Goal: Task Accomplishment & Management: Use online tool/utility

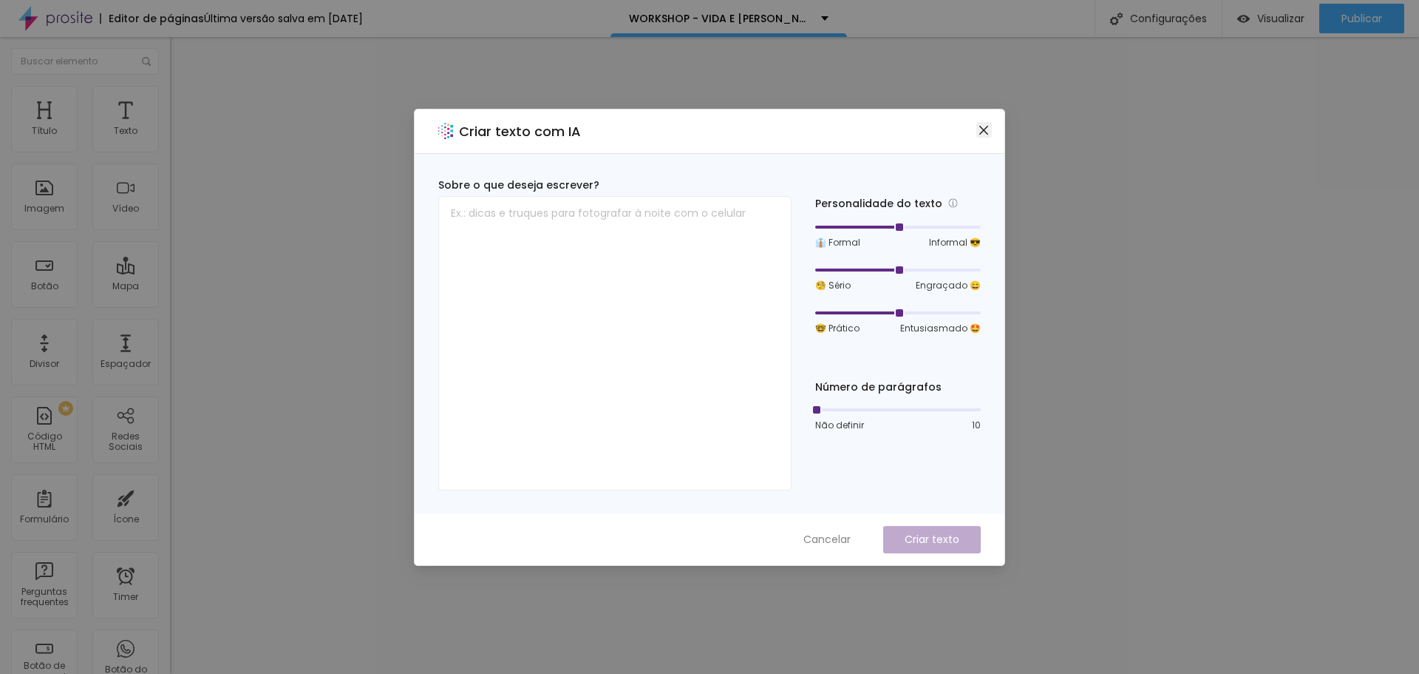
click at [985, 124] on icon "close" at bounding box center [984, 130] width 12 height 12
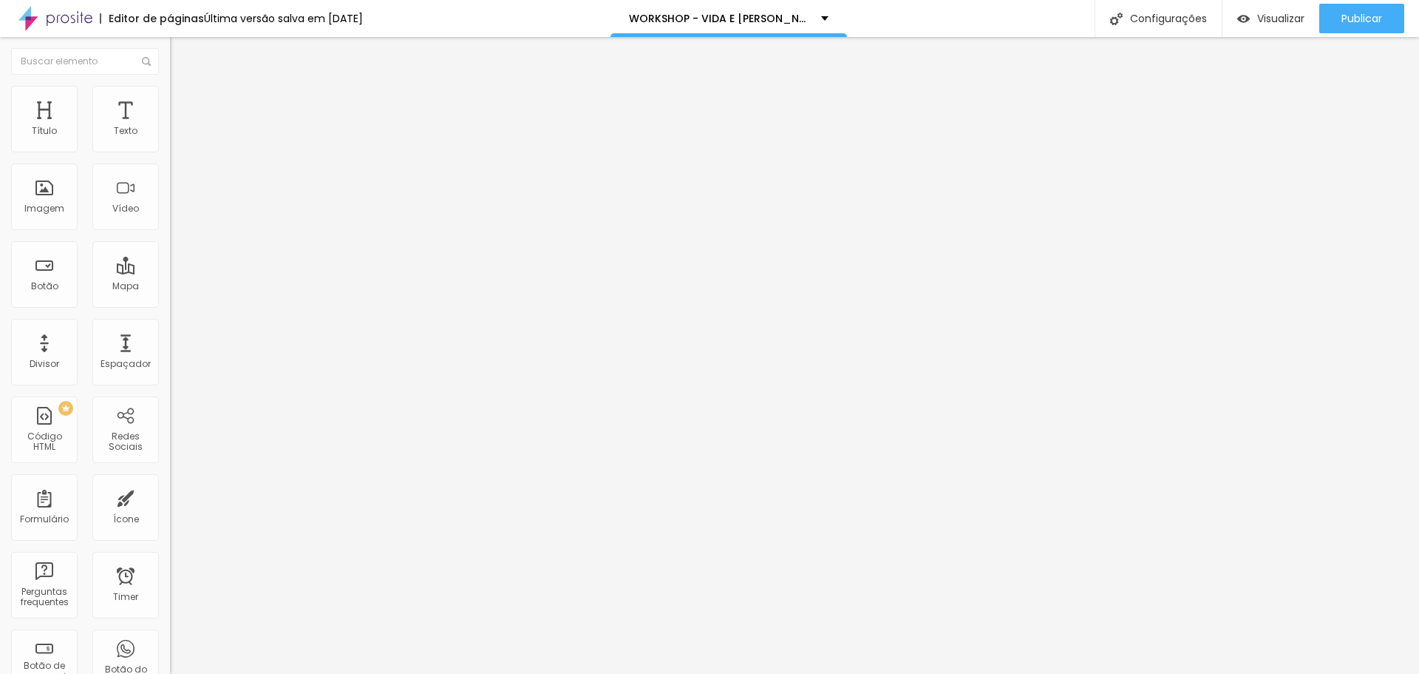
click at [170, 98] on li "Avançado" at bounding box center [255, 93] width 170 height 15
click at [170, 528] on input "text" at bounding box center [258, 535] width 177 height 15
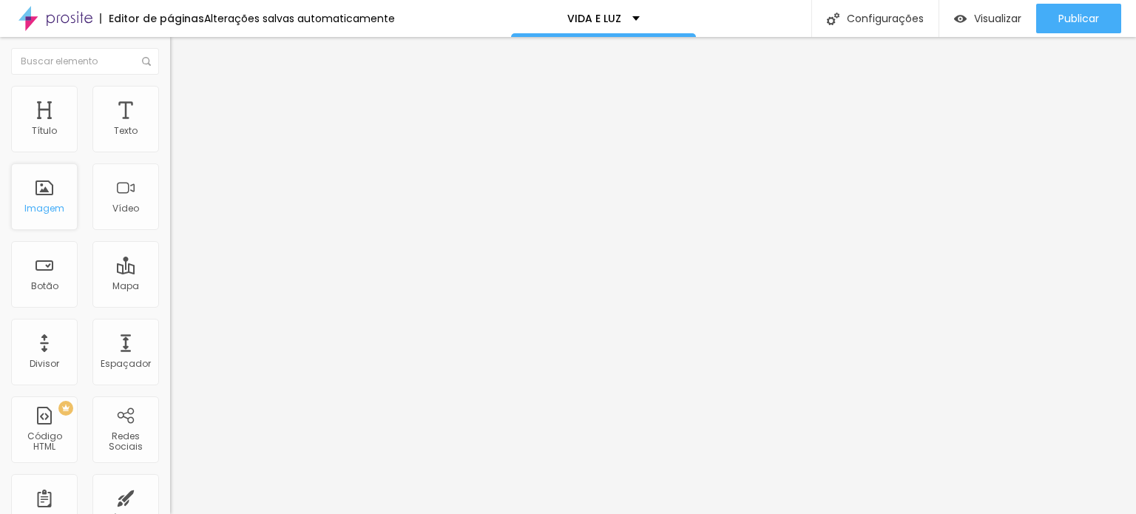
click at [53, 192] on div "Imagem" at bounding box center [44, 196] width 67 height 67
click at [56, 215] on div "Imagem" at bounding box center [44, 196] width 67 height 67
click at [181, 50] on img "button" at bounding box center [187, 54] width 12 height 12
click at [181, 52] on img "button" at bounding box center [187, 54] width 12 height 12
click at [89, 63] on input "text" at bounding box center [85, 61] width 148 height 27
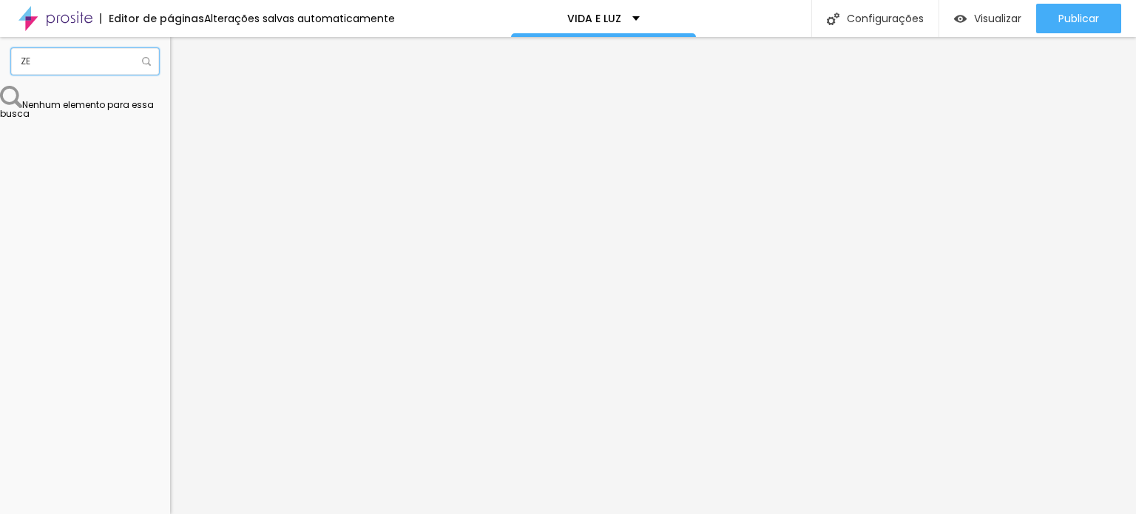
type input "Z"
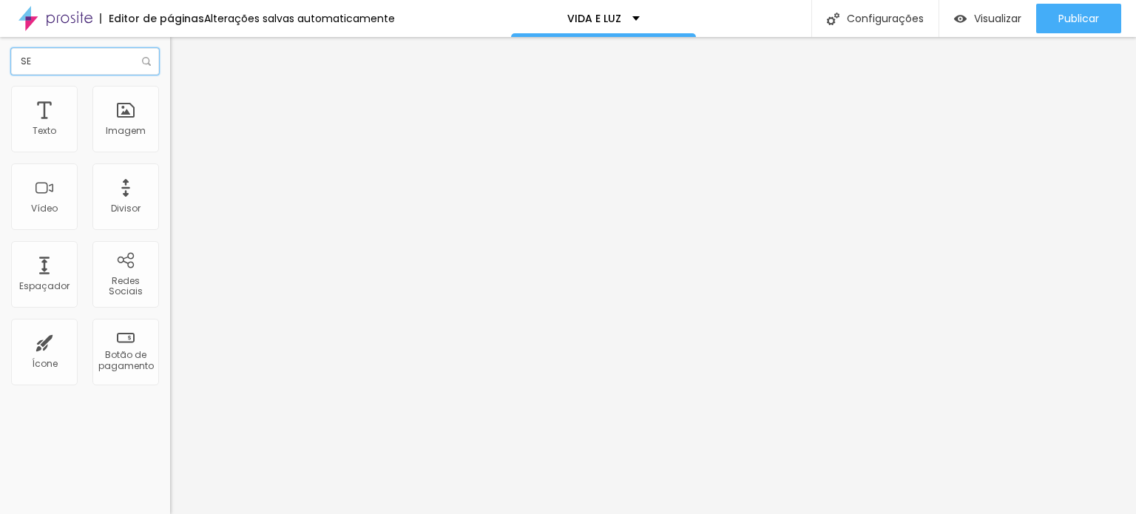
type input "S"
type input "SE"
click at [170, 44] on button "Editar Coluna" at bounding box center [255, 54] width 170 height 34
click at [60, 67] on input "SE" at bounding box center [85, 61] width 148 height 27
drag, startPoint x: 44, startPoint y: 60, endPoint x: 3, endPoint y: 60, distance: 41.4
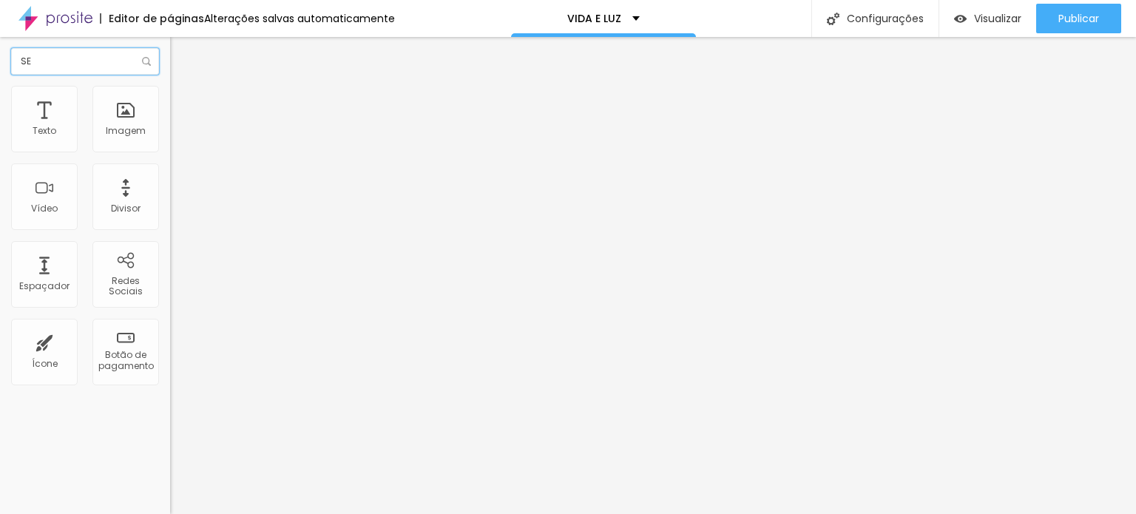
click at [3, 60] on div "SE" at bounding box center [85, 61] width 170 height 49
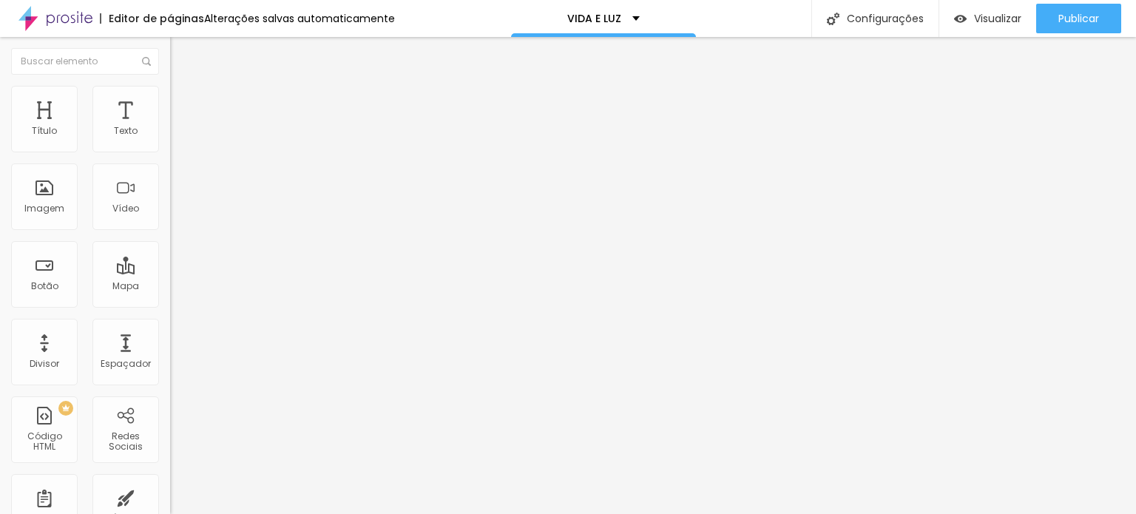
click at [170, 140] on span "Titulo 2" at bounding box center [194, 130] width 48 height 18
click at [170, 153] on span "Titulo 3" at bounding box center [190, 144] width 41 height 17
click at [170, 165] on span "Titulo 4" at bounding box center [189, 157] width 39 height 15
click at [170, 127] on span "Titulo 1" at bounding box center [194, 116] width 48 height 21
click at [170, 179] on span "Titulo 6" at bounding box center [184, 173] width 28 height 11
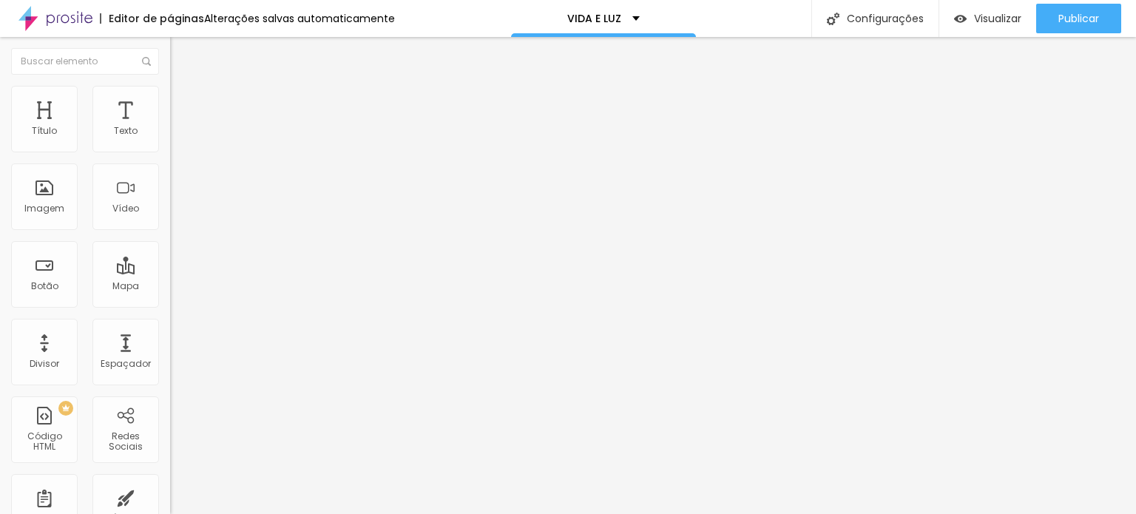
click at [170, 127] on span "Titulo 1" at bounding box center [194, 116] width 48 height 21
click at [176, 214] on icon "button" at bounding box center [180, 210] width 9 height 9
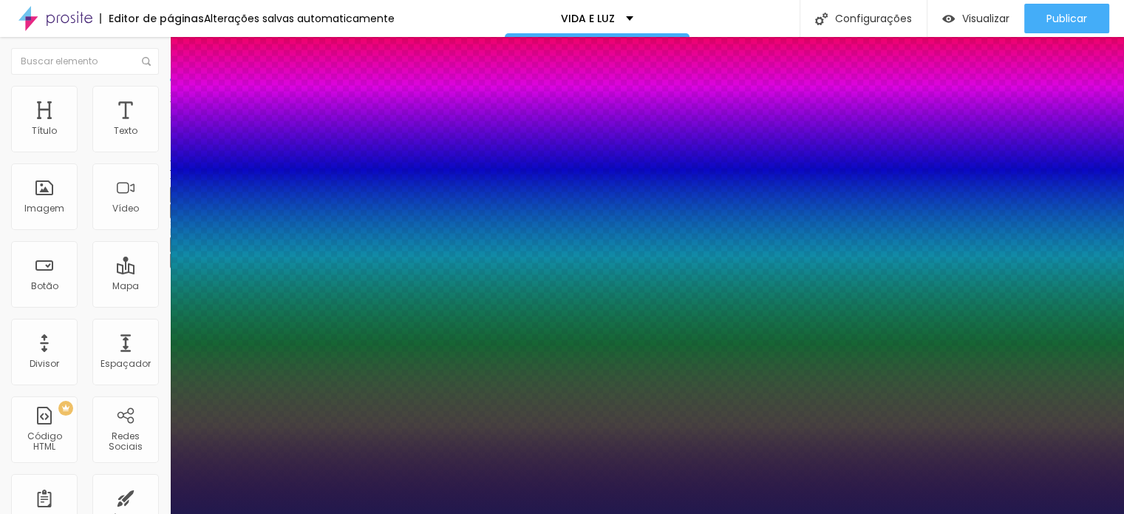
type input "1"
type input "15"
type input "1"
type input "16"
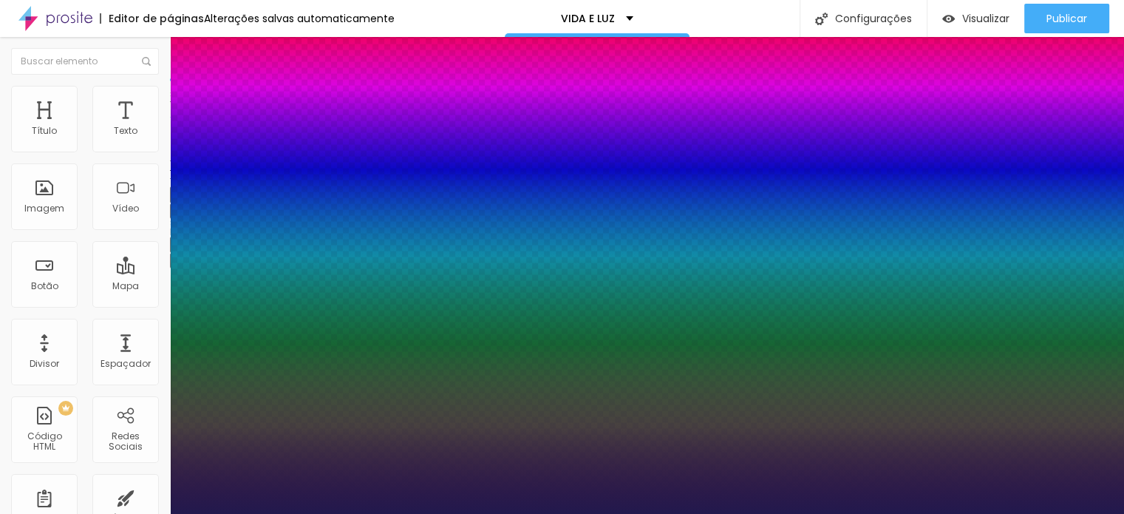
type input "16"
type input "1"
type input "17"
type input "1"
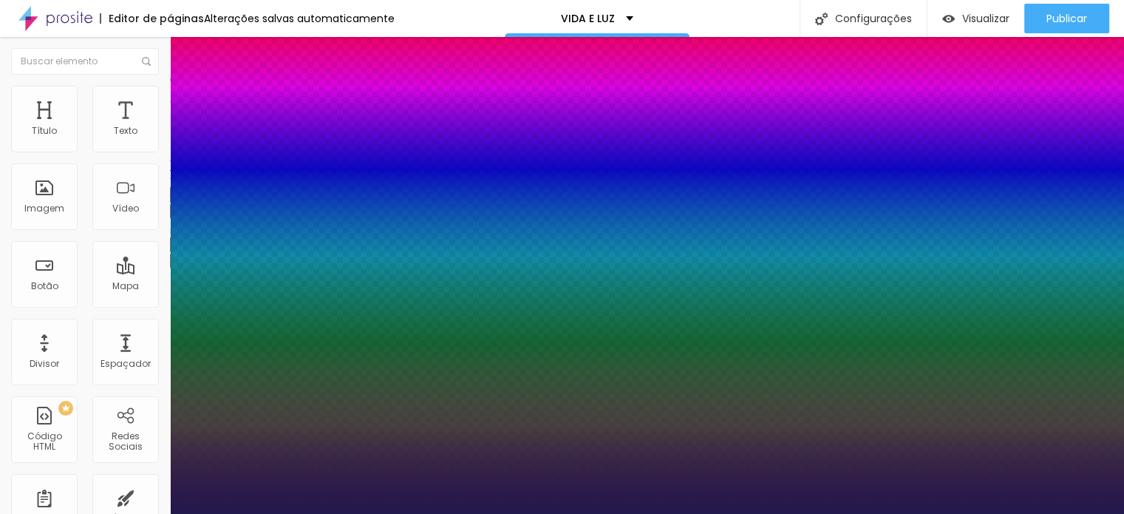
type input "18"
type input "1"
type input "19"
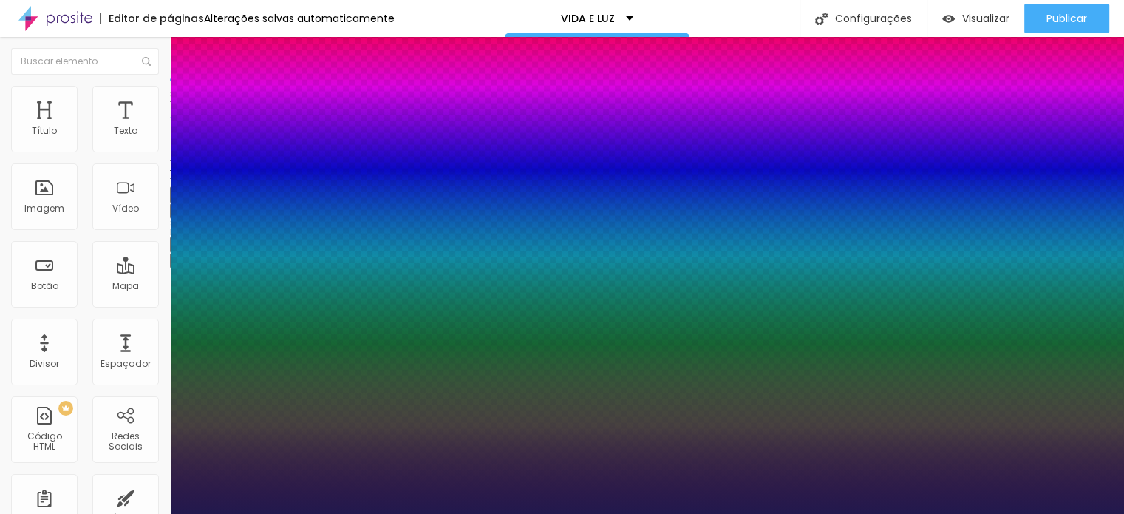
type input "1"
type input "20"
type input "1"
type input "21"
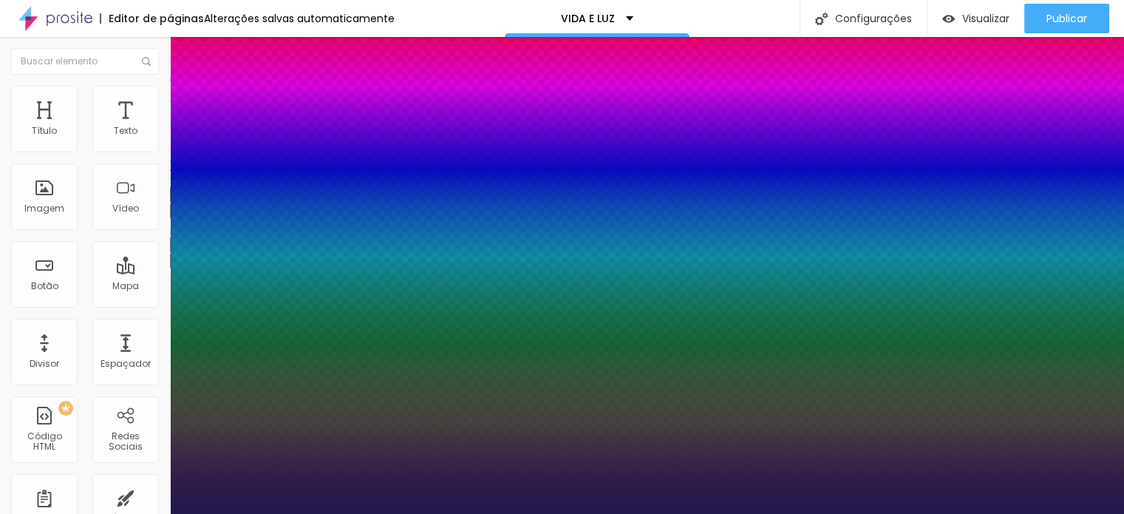
type input "21"
type input "1"
type input "22"
type input "1"
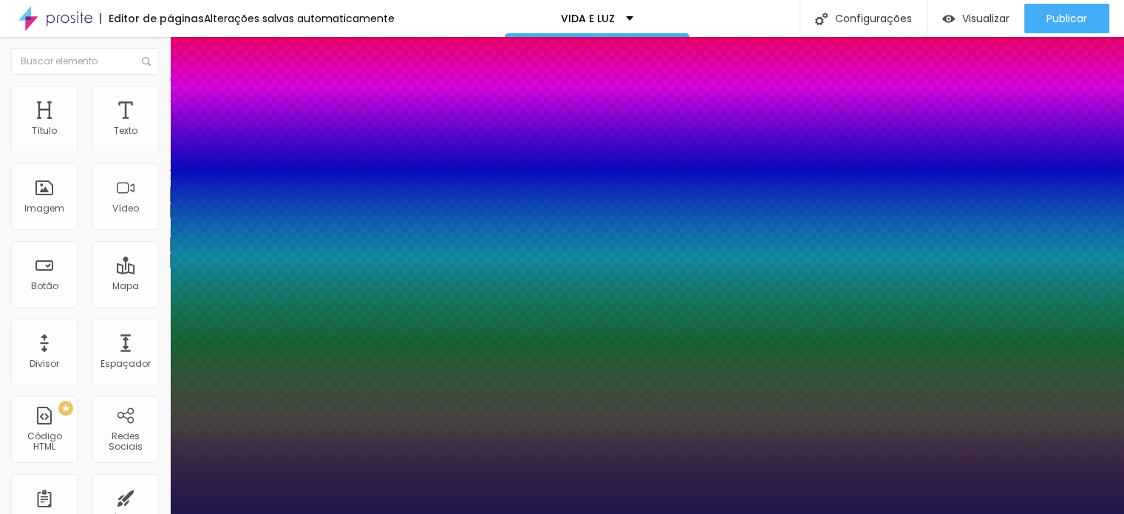
type input "21"
type input "1"
drag, startPoint x: 198, startPoint y: 415, endPoint x: 206, endPoint y: 415, distance: 8.1
type input "21"
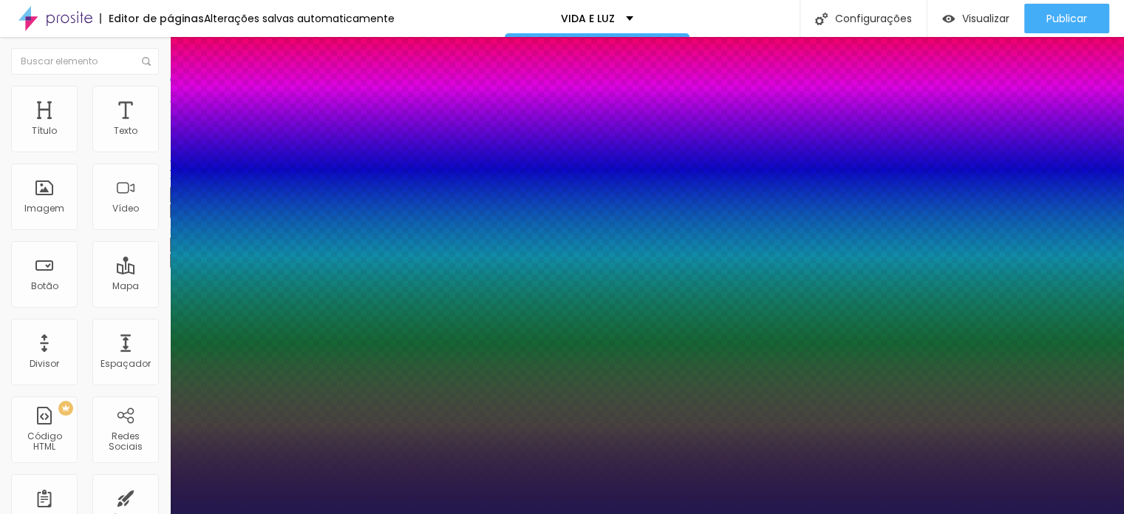
click at [668, 513] on div at bounding box center [562, 514] width 1124 height 0
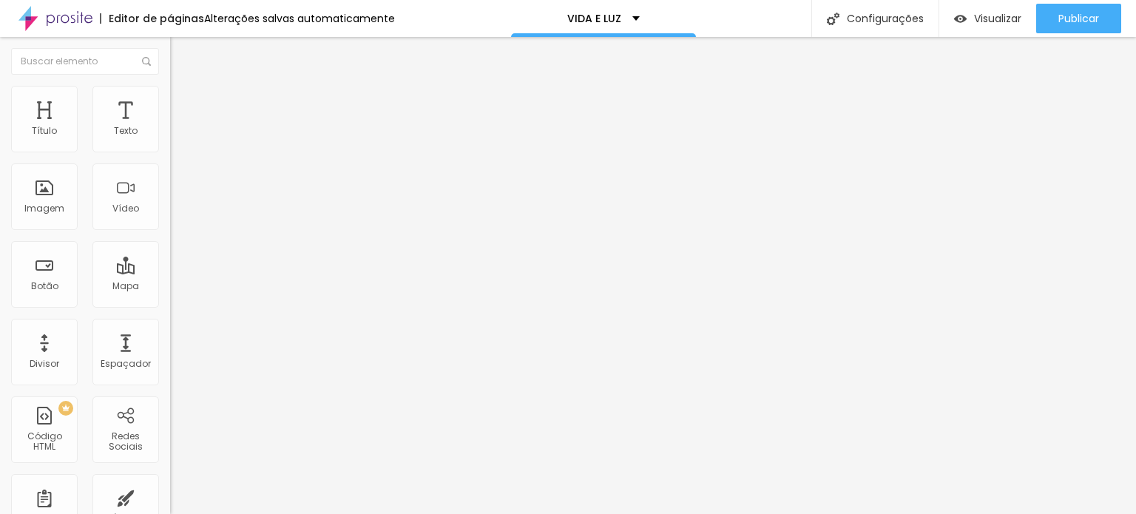
click at [181, 48] on img "button" at bounding box center [187, 54] width 12 height 12
click at [170, 98] on li "Avançado" at bounding box center [255, 93] width 170 height 15
click at [181, 58] on img "button" at bounding box center [187, 54] width 12 height 12
click at [170, 219] on button "button" at bounding box center [180, 211] width 21 height 16
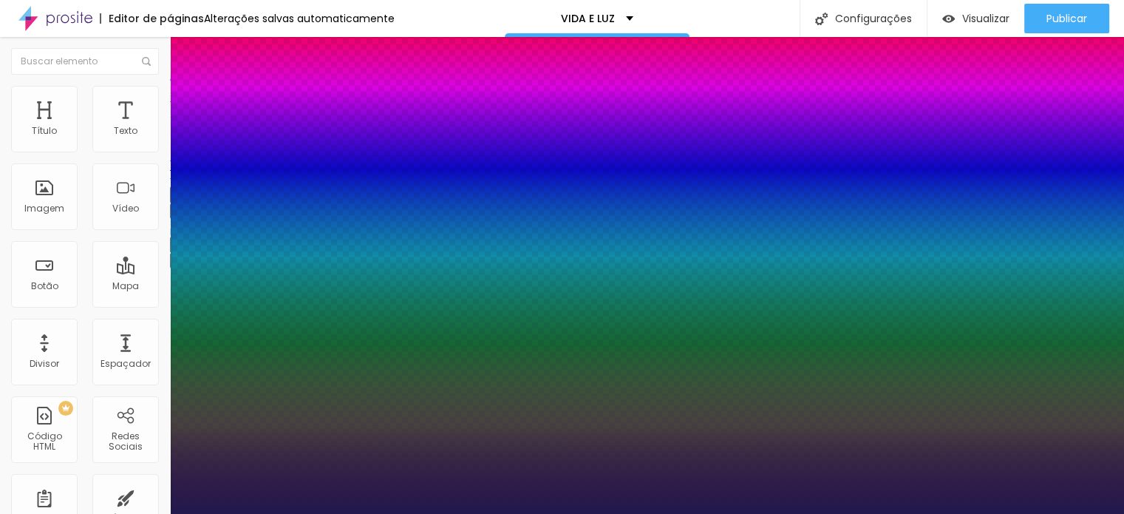
type input "1"
type input "17"
type input "1"
type input "18"
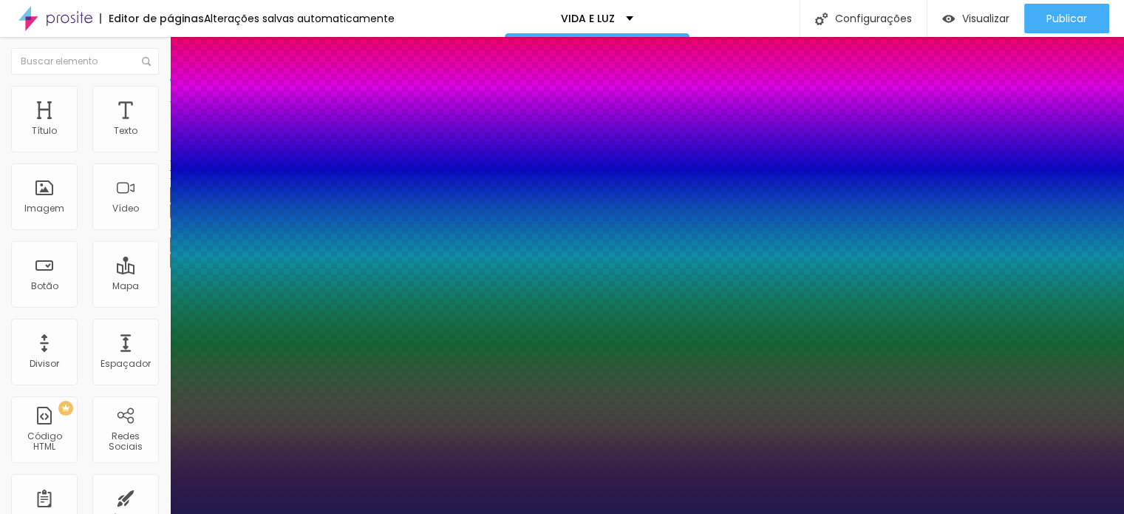
type input "18"
type input "1"
type input "17"
type input "1"
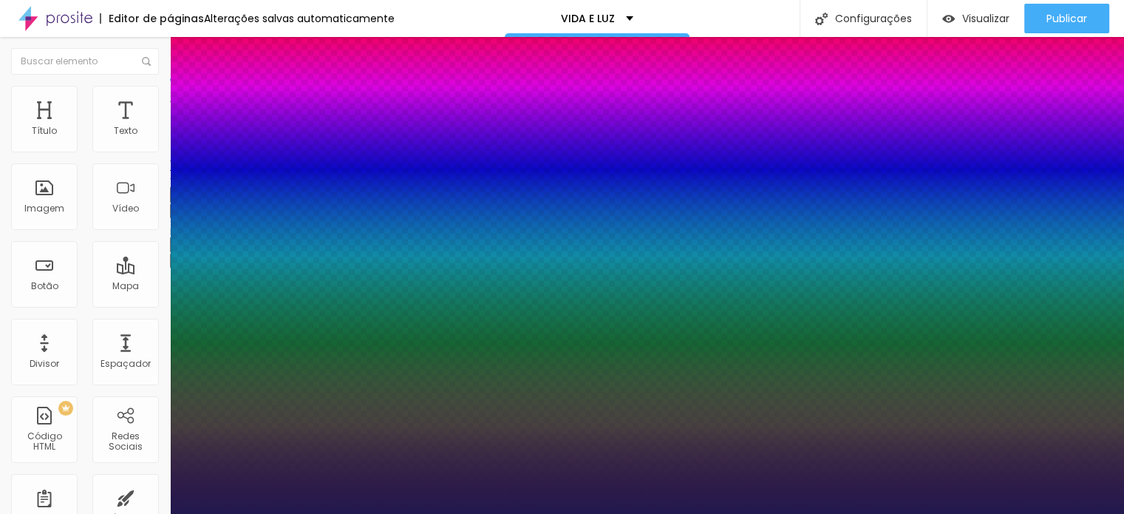
type input "17"
click at [509, 513] on div at bounding box center [562, 514] width 1124 height 0
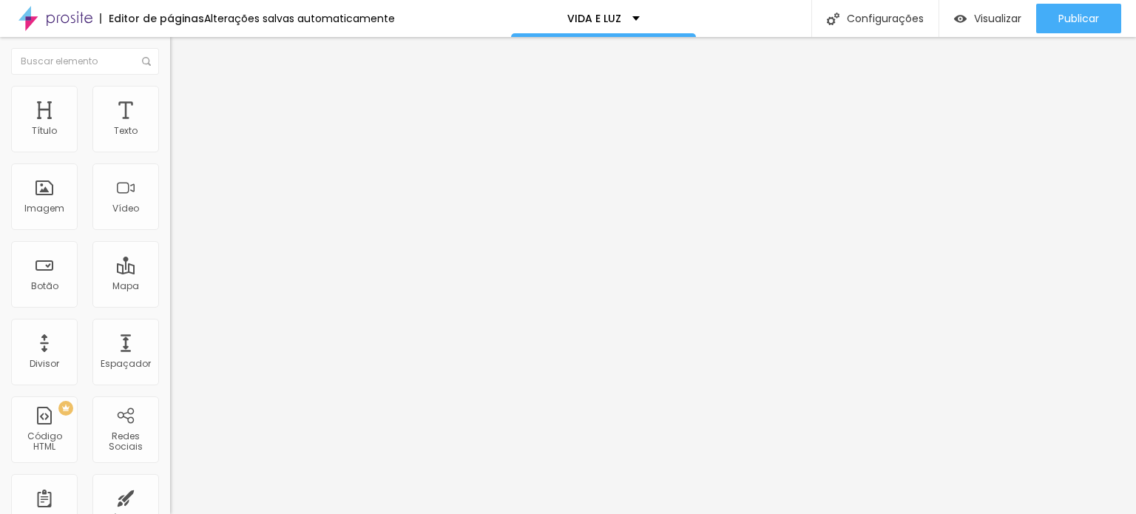
click at [176, 214] on icon "button" at bounding box center [180, 210] width 9 height 9
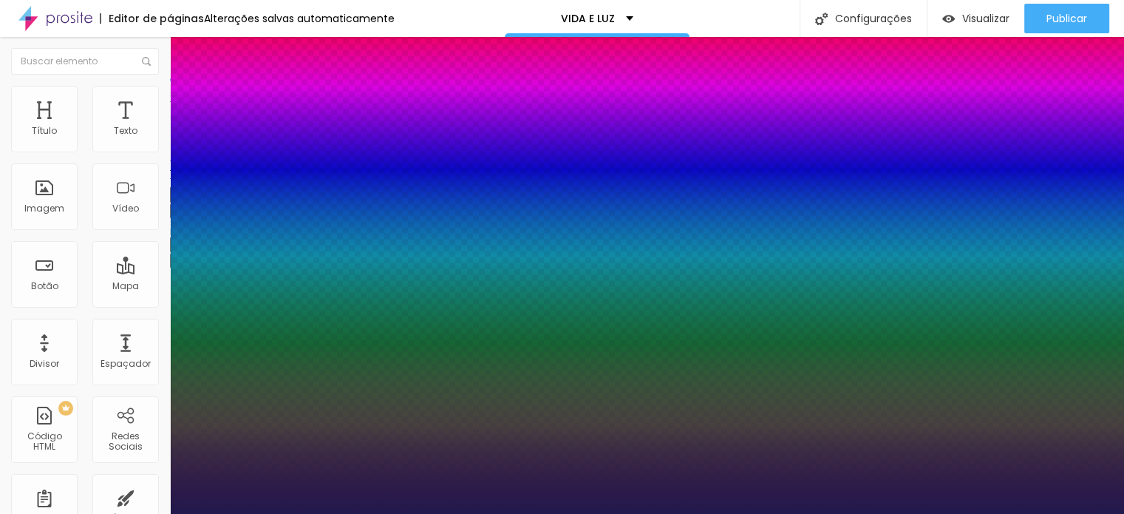
type input "1"
type input "8"
type input "2"
type input "1"
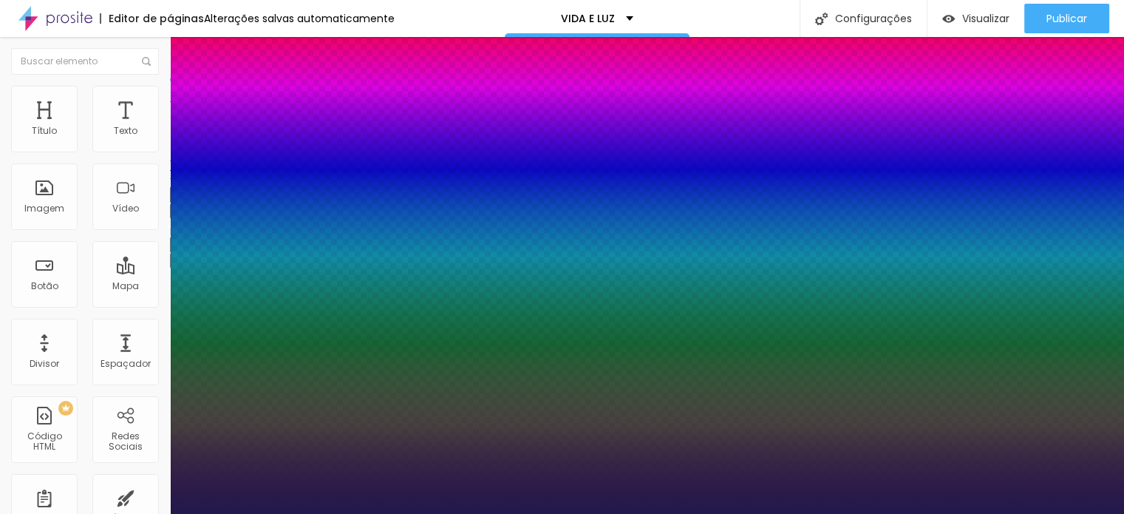
type input "22"
type input "1"
type input "22"
type input "1"
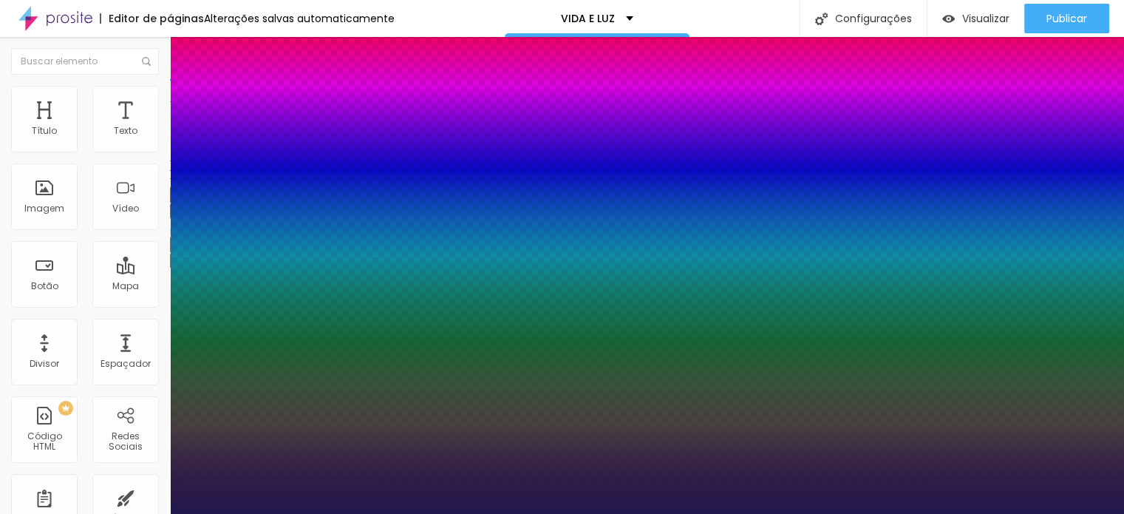
click at [625, 513] on div at bounding box center [562, 514] width 1124 height 0
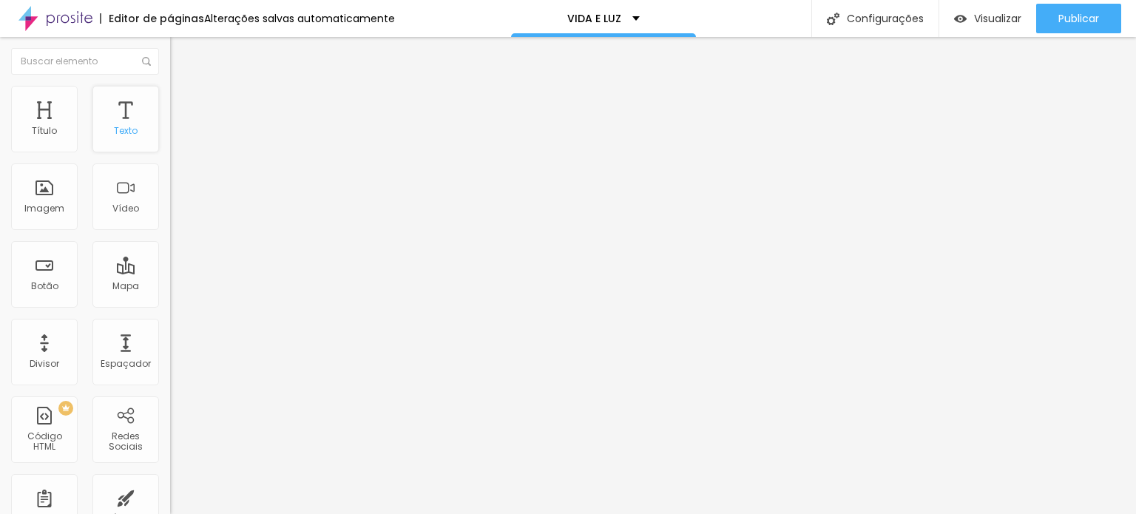
click at [127, 104] on div "Texto" at bounding box center [125, 119] width 67 height 67
click at [182, 132] on icon "button" at bounding box center [183, 130] width 3 height 3
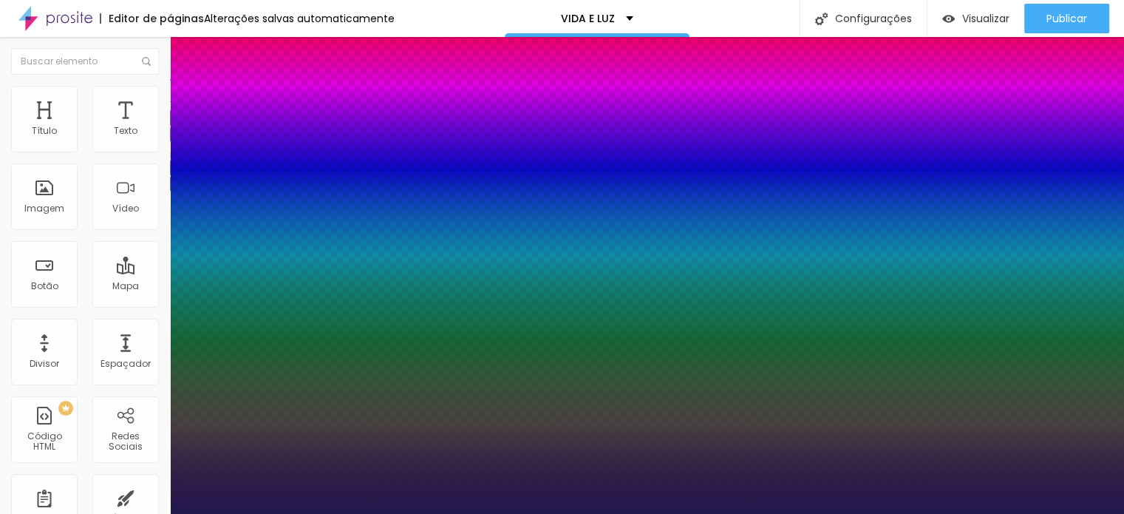
type input "1"
drag, startPoint x: 195, startPoint y: 245, endPoint x: 220, endPoint y: 245, distance: 24.4
type input "22"
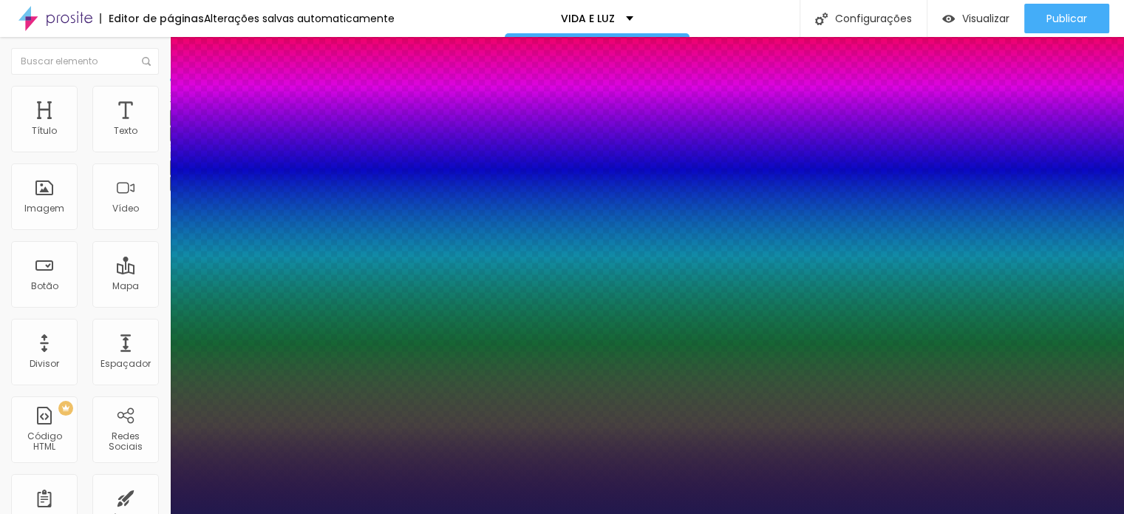
type input "1"
type input "23"
type input "1"
type input "24"
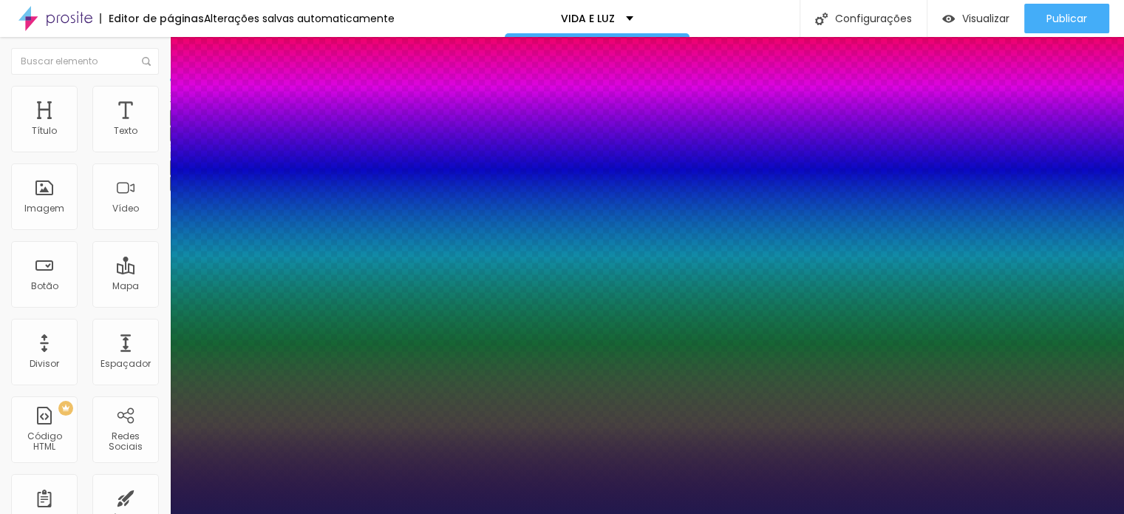
type input "24"
type input "1"
type input "26"
type input "1"
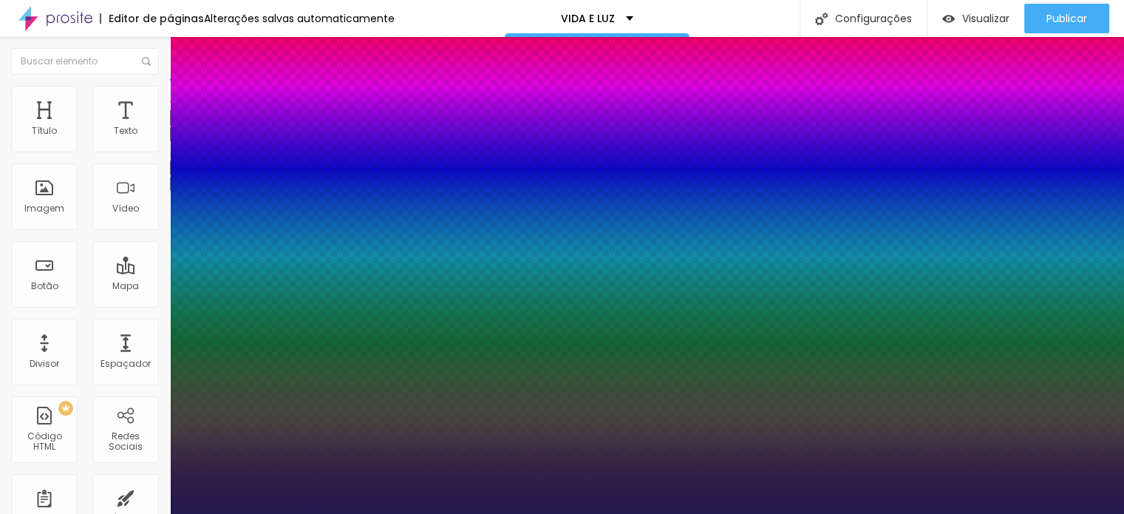
type input "28"
type input "1"
type input "29"
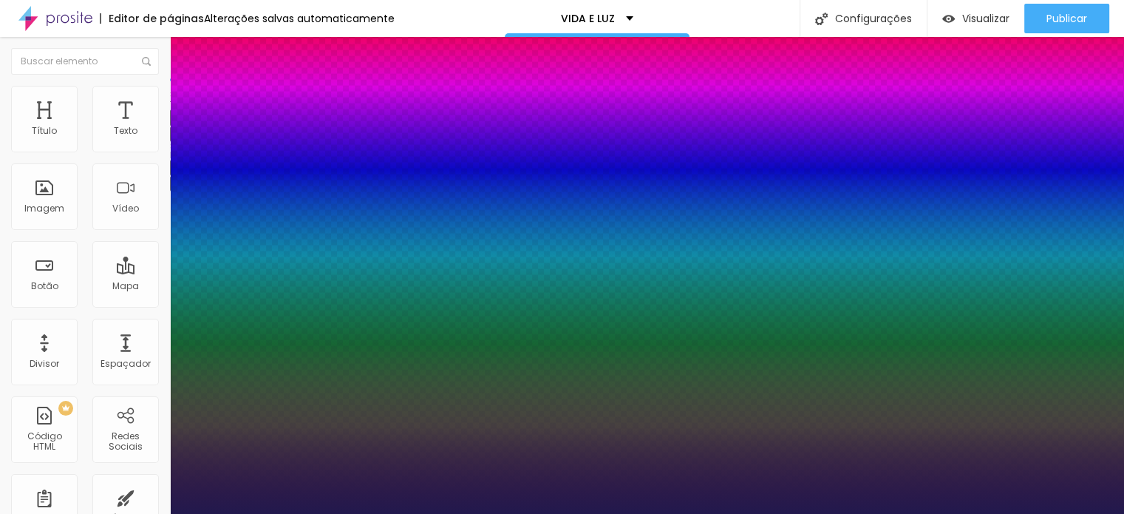
type input "1"
type input "30"
type input "1"
type input "31"
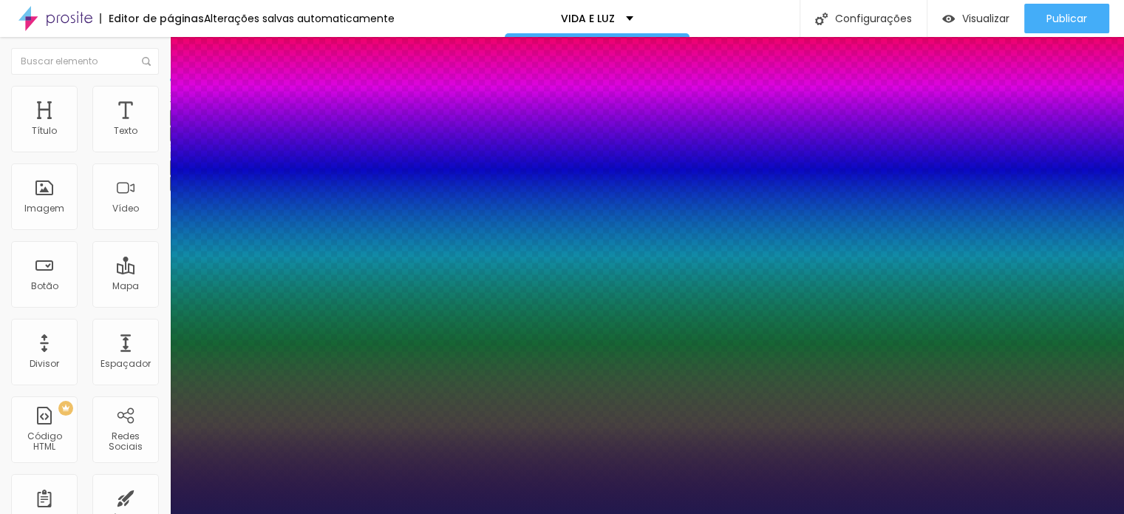
type input "31"
type input "1"
drag, startPoint x: 206, startPoint y: 250, endPoint x: 219, endPoint y: 250, distance: 12.6
type input "31"
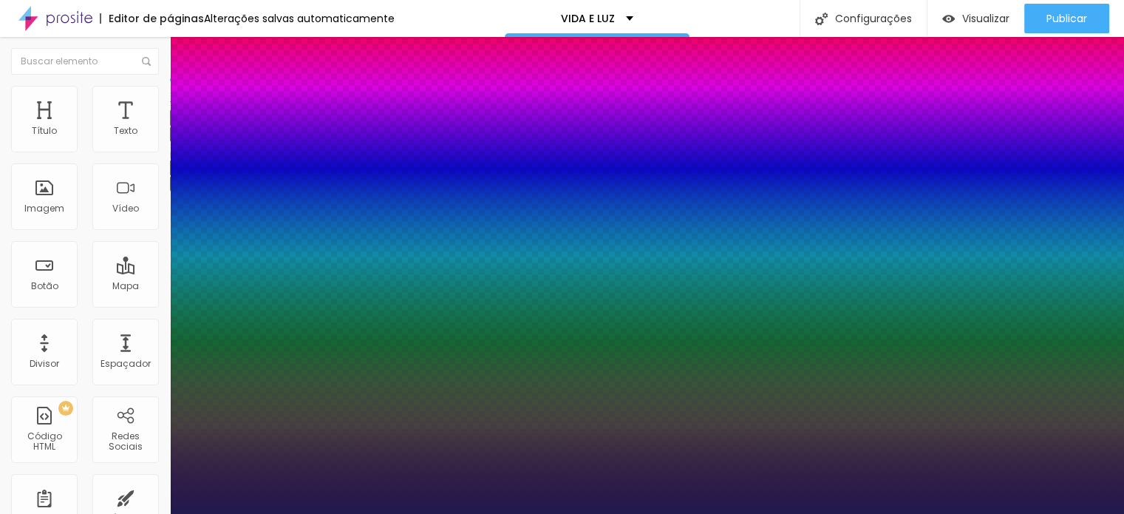
click at [571, 513] on div at bounding box center [562, 514] width 1124 height 0
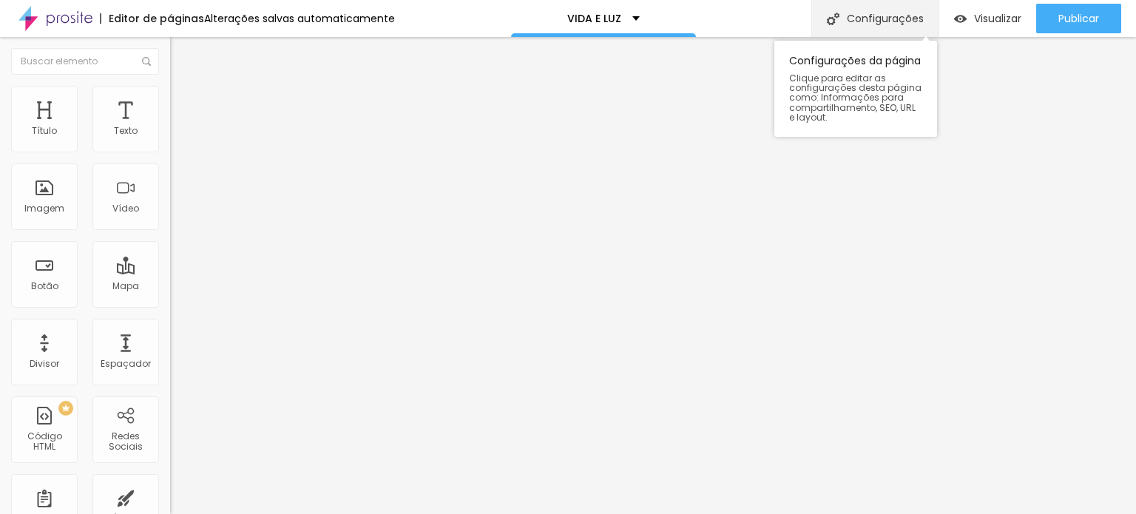
click at [858, 21] on div "Configurações" at bounding box center [874, 18] width 127 height 37
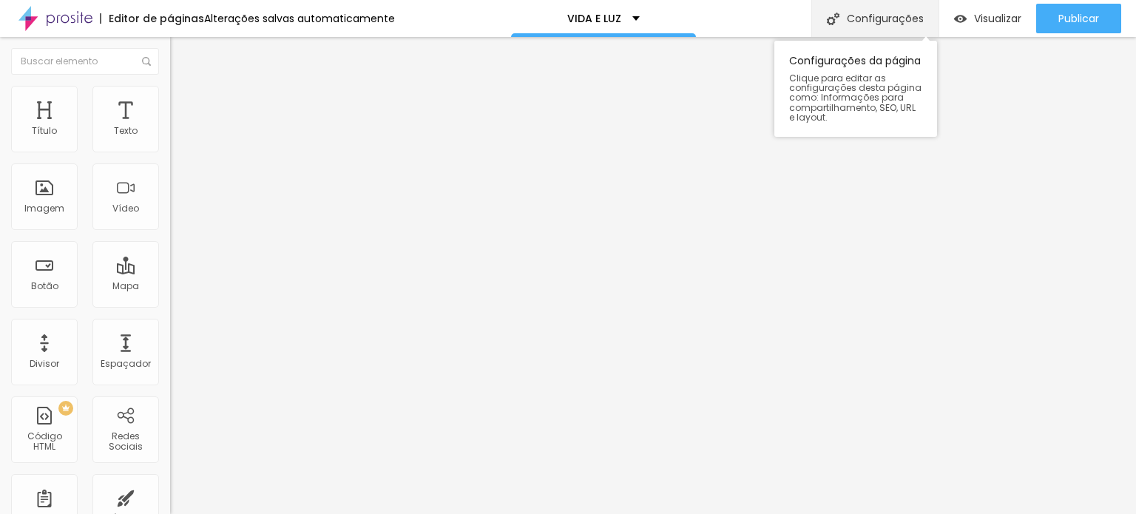
click at [866, 18] on div "Configurações" at bounding box center [874, 18] width 127 height 37
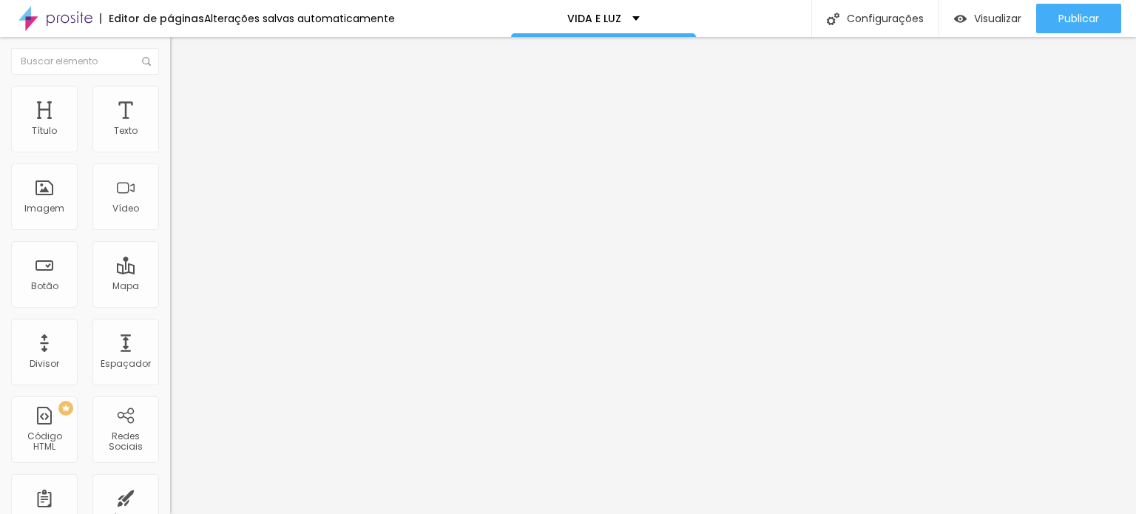
click at [170, 219] on button "button" at bounding box center [180, 211] width 21 height 16
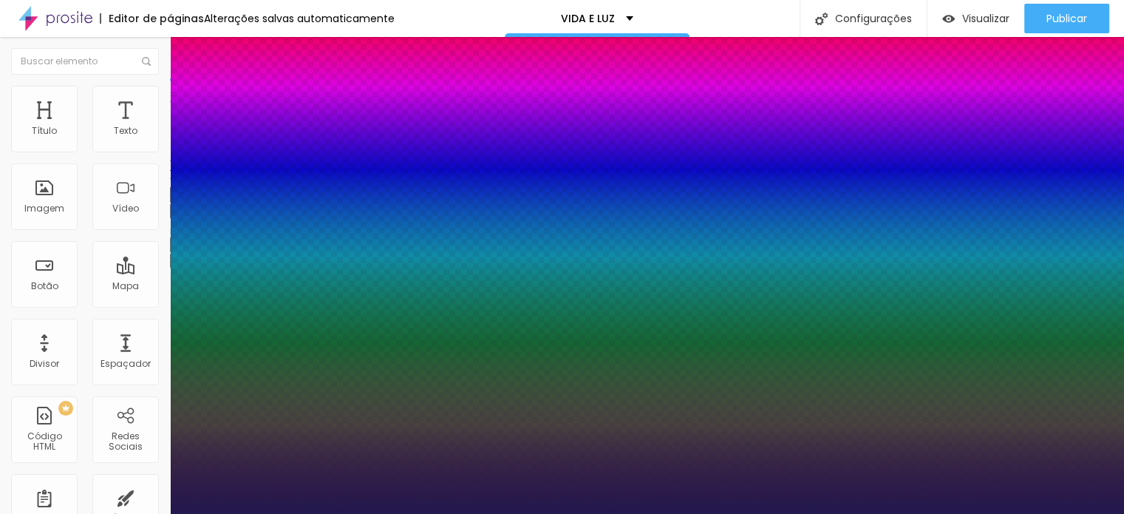
type input "1"
type input "8"
type input "2"
type input "1"
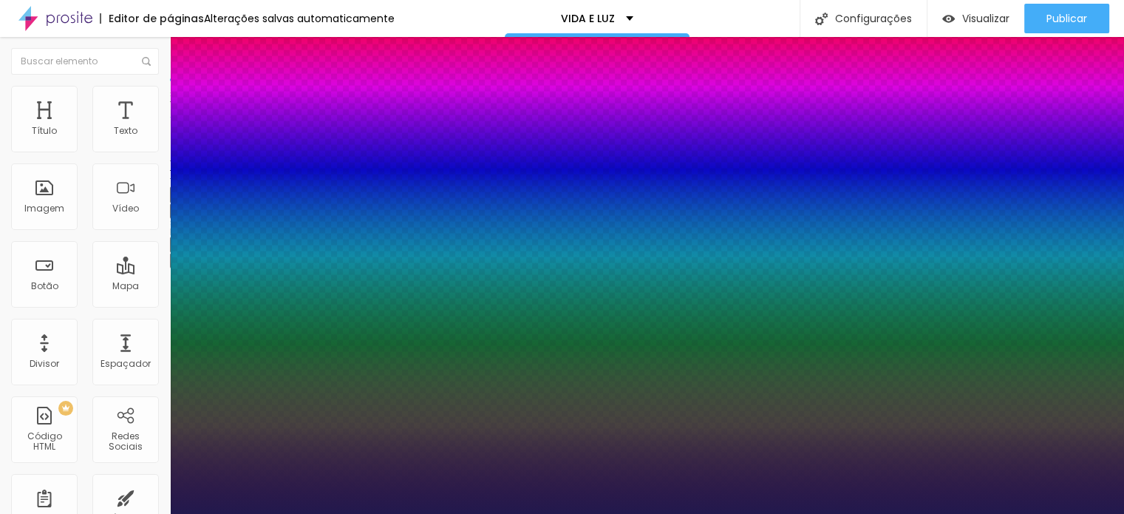
type input "22"
type input "1"
type input "22"
click at [210, 513] on div at bounding box center [562, 514] width 1124 height 0
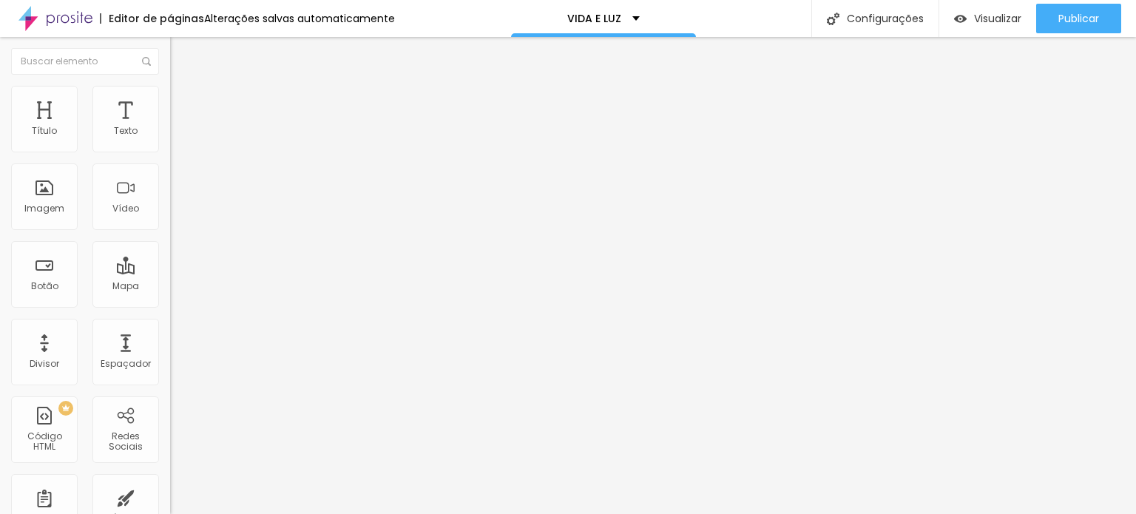
click at [176, 214] on icon "button" at bounding box center [180, 210] width 9 height 9
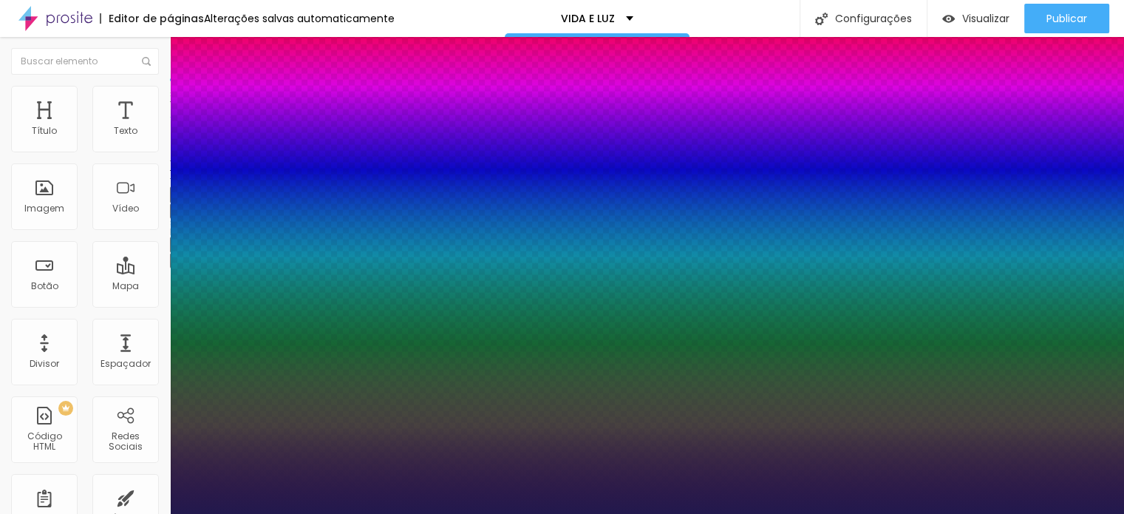
type input "1"
type input "8"
type input "1"
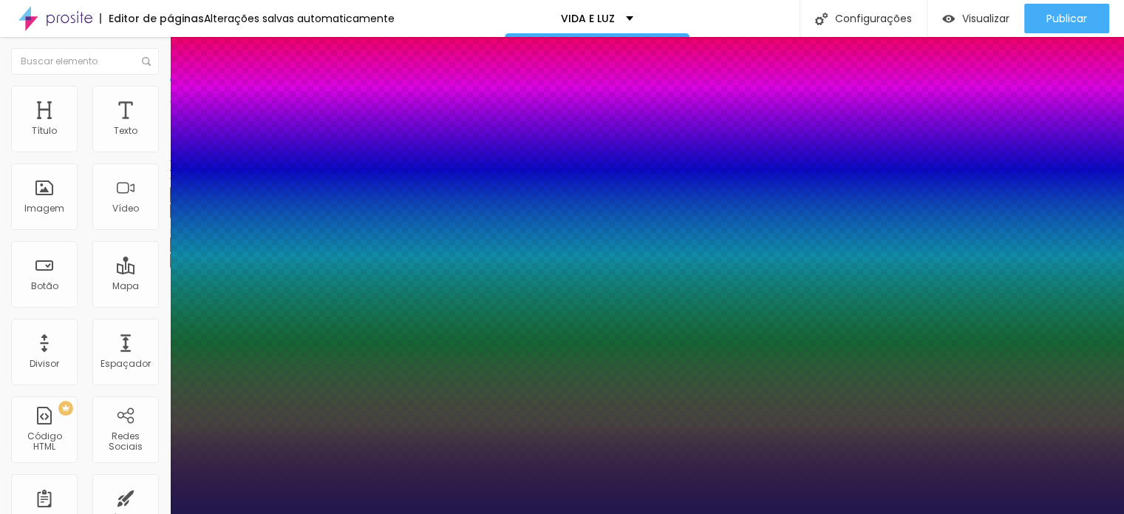
type input "8"
type input "1"
type input "18"
type input "1"
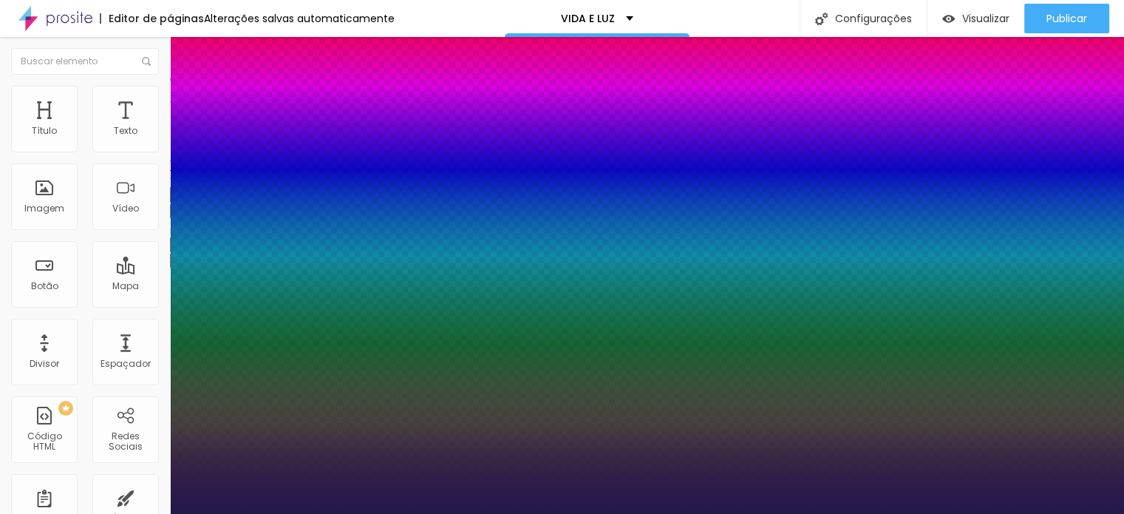
type input "18"
click at [827, 513] on div at bounding box center [562, 514] width 1124 height 0
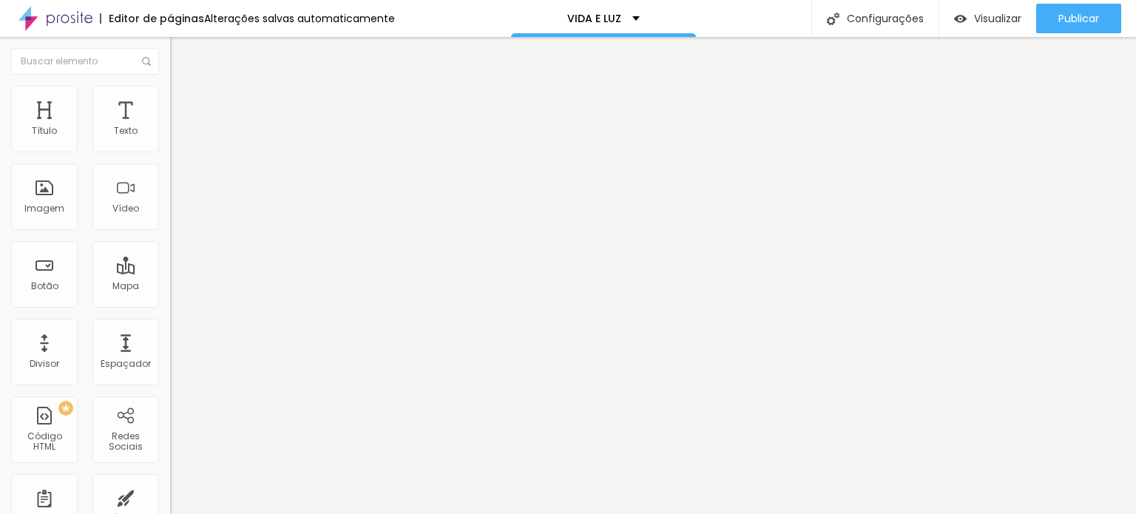
click at [176, 214] on icon "button" at bounding box center [180, 210] width 9 height 9
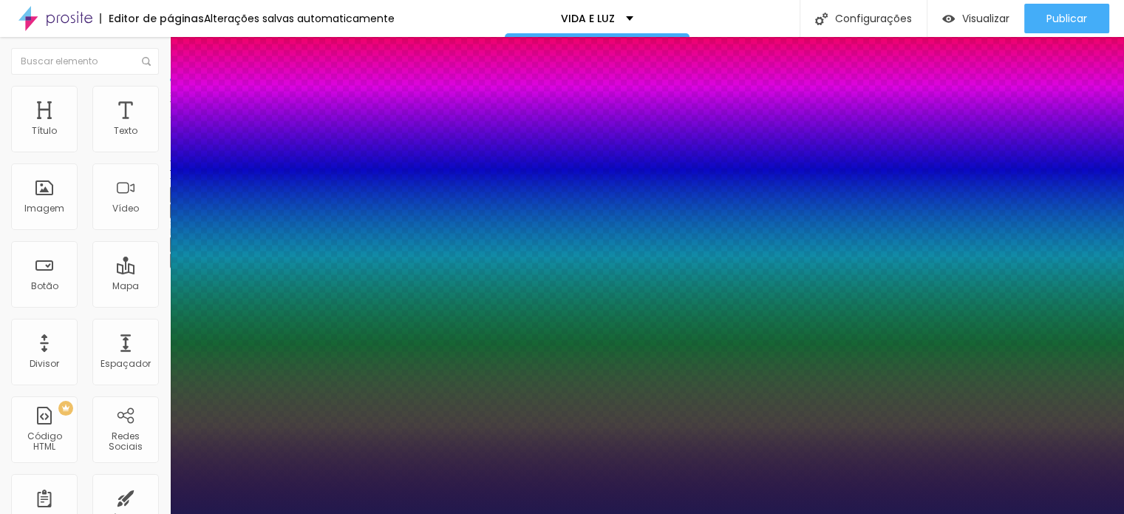
type input "1"
type input "8"
type input "2"
type input "1"
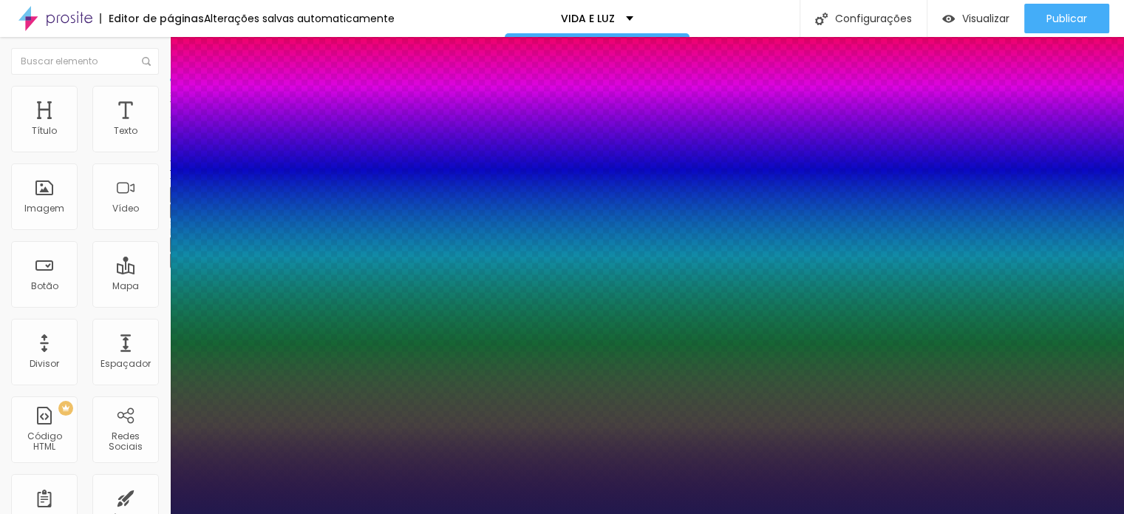
type input "22"
type input "1"
type input "22"
click at [696, 513] on div at bounding box center [562, 514] width 1124 height 0
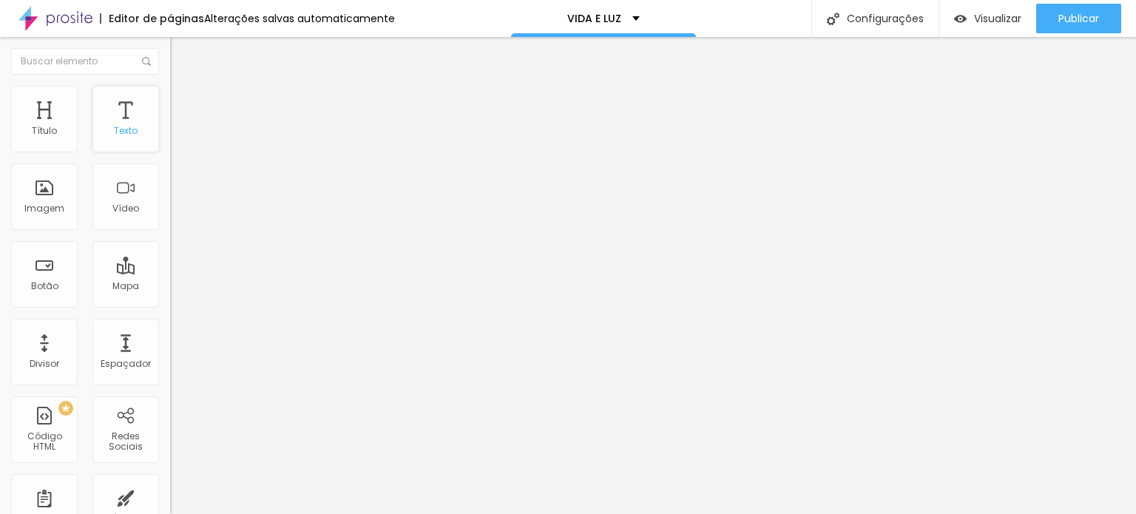
click at [114, 115] on div "Texto" at bounding box center [125, 119] width 67 height 67
click at [170, 95] on li "Avançado" at bounding box center [255, 93] width 170 height 15
type input "11"
type input "12"
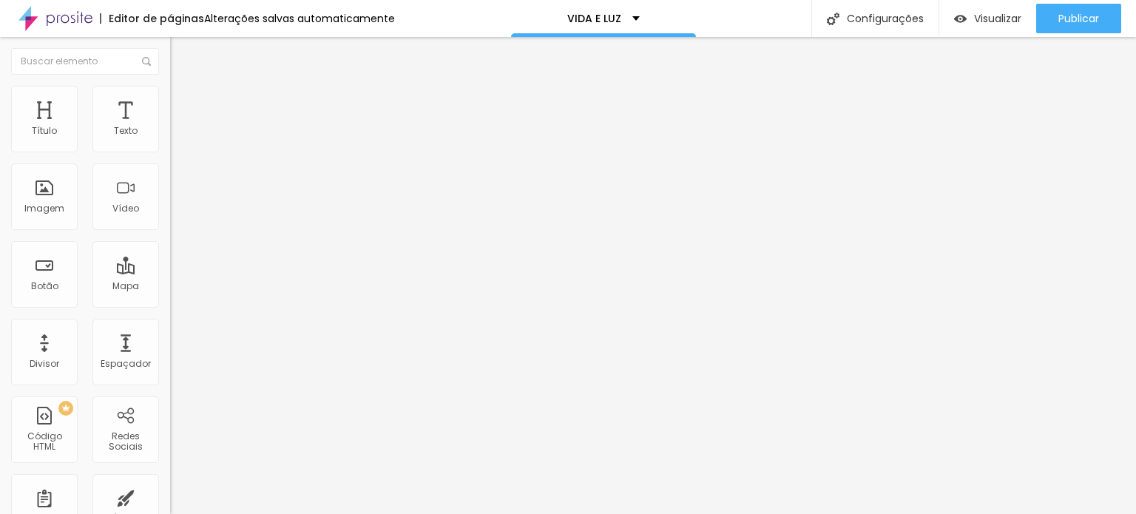
type input "12"
type input "13"
type input "14"
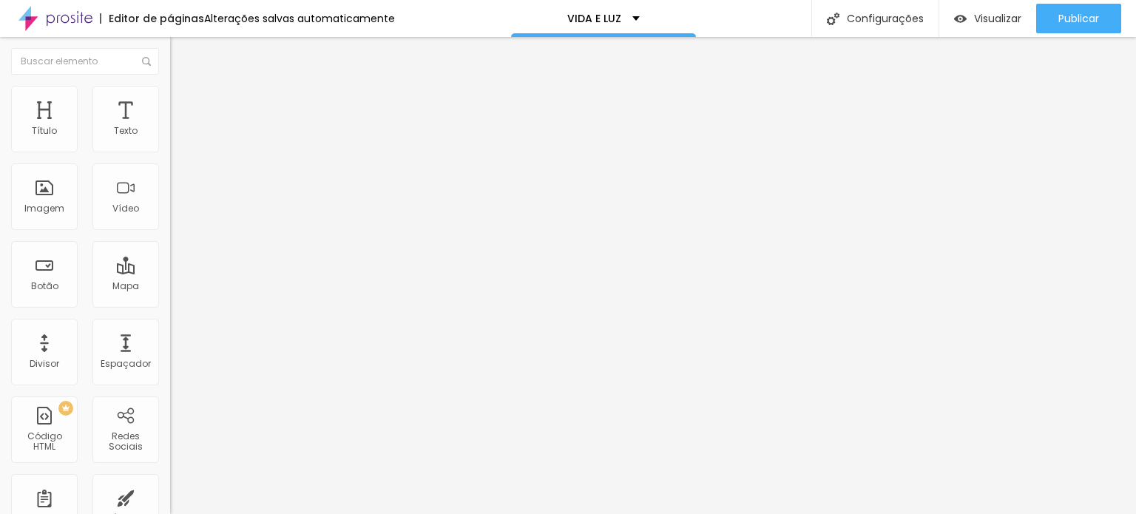
type input "15"
type input "16"
type input "17"
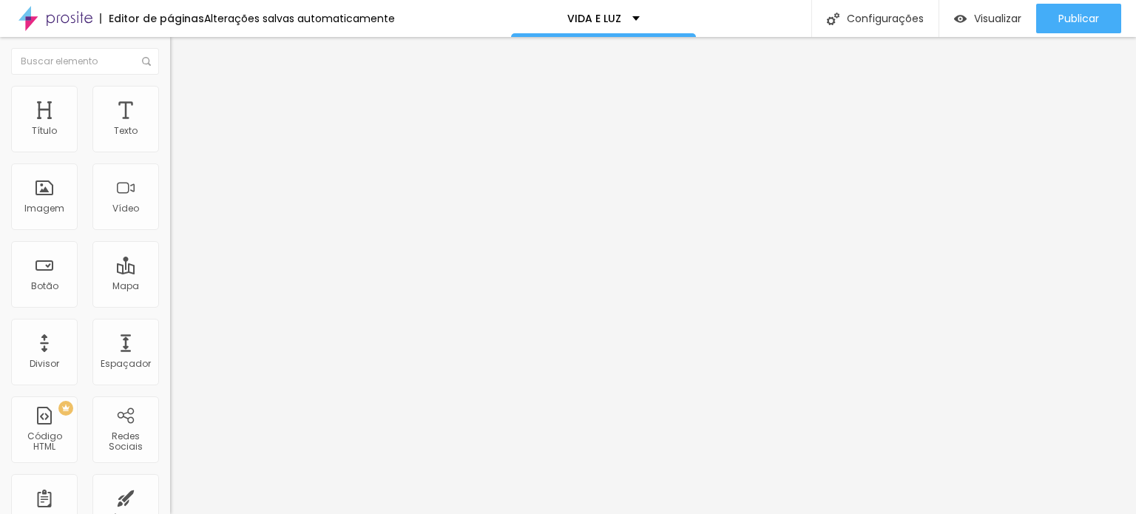
type input "17"
type input "18"
type input "19"
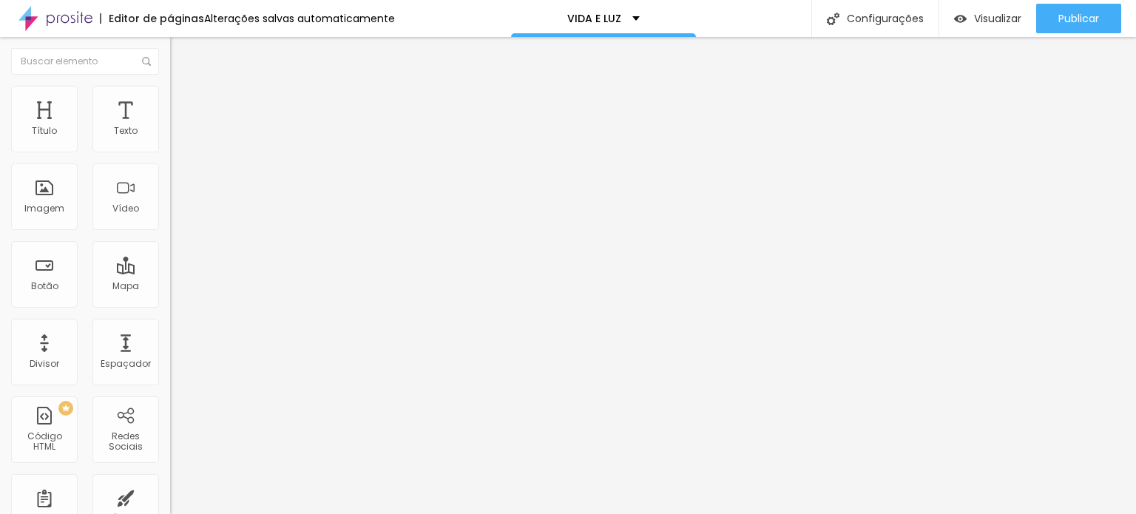
type input "18"
type input "17"
type input "16"
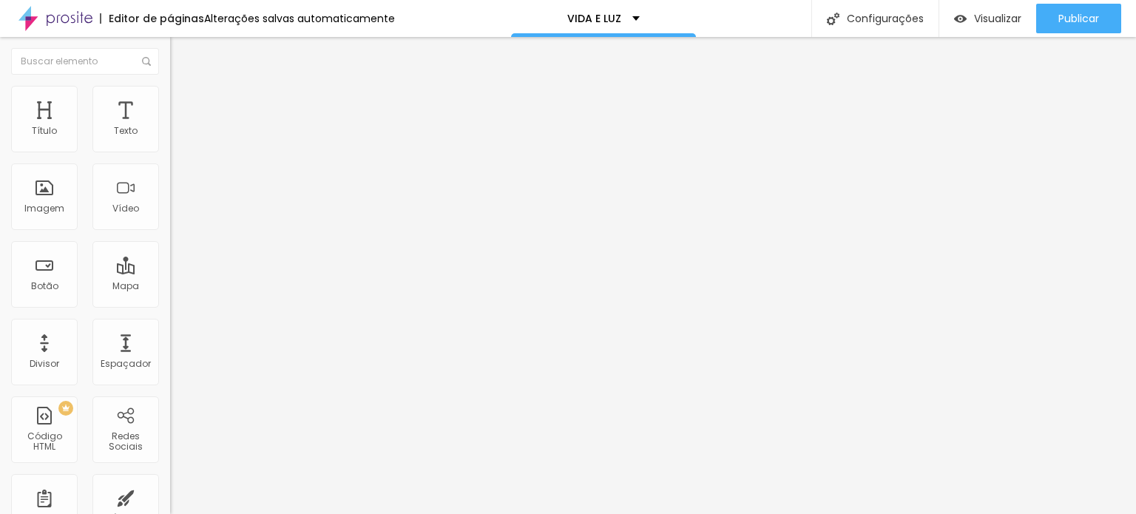
type input "16"
type input "15"
type input "14"
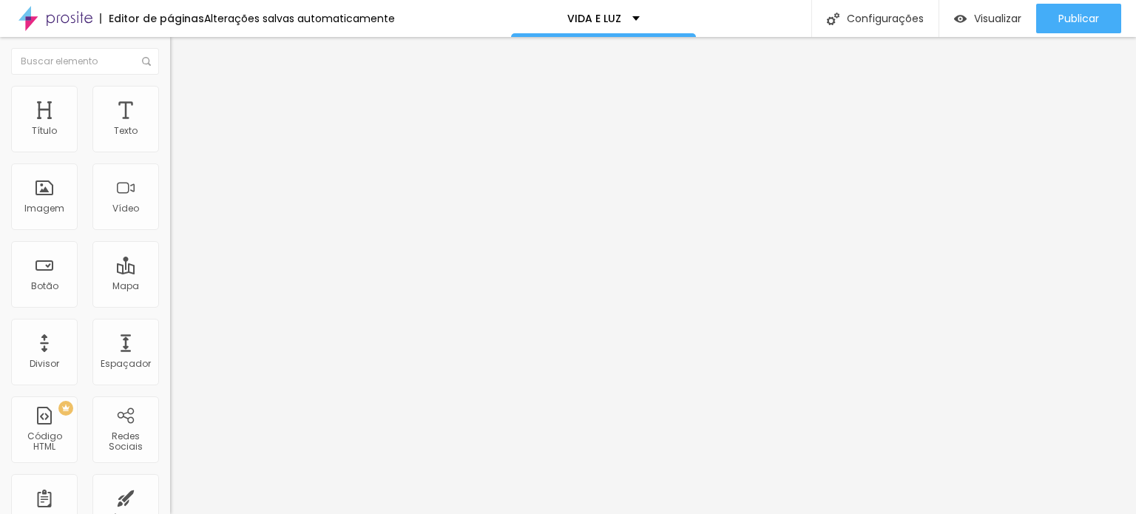
type input "13"
type input "12"
type input "11"
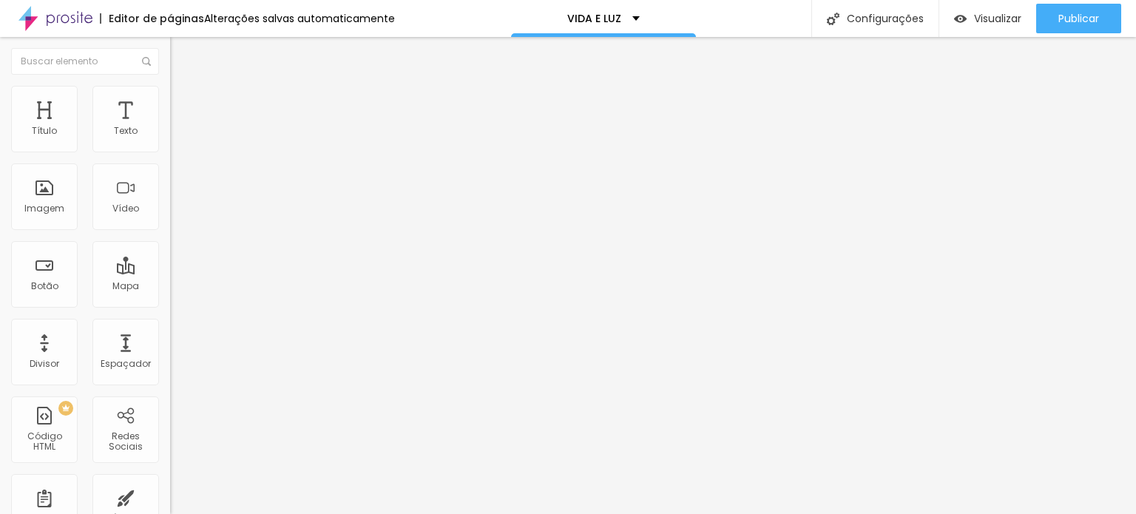
type input "11"
type input "10"
type input "9"
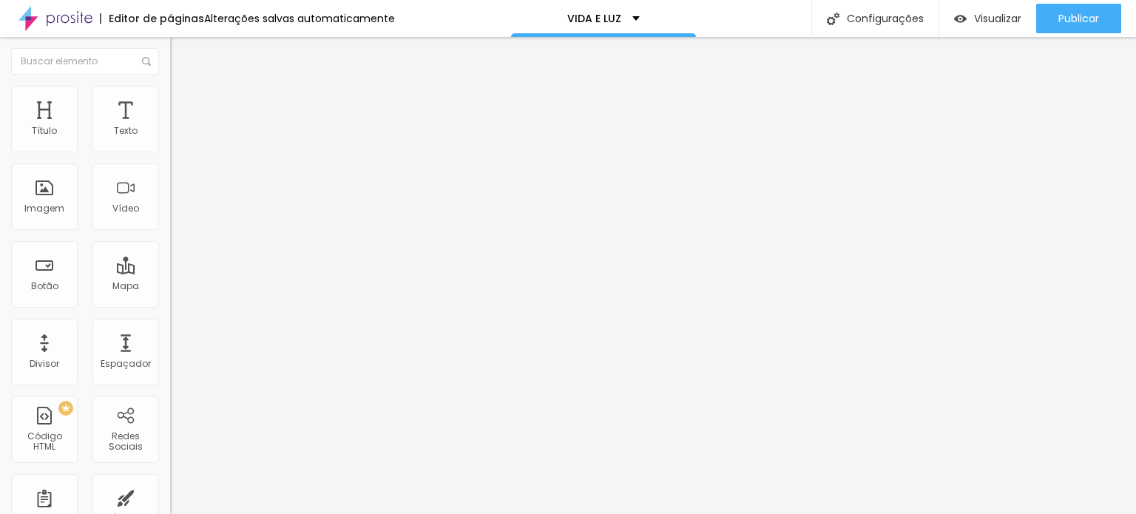
type input "8"
type input "7"
type input "4"
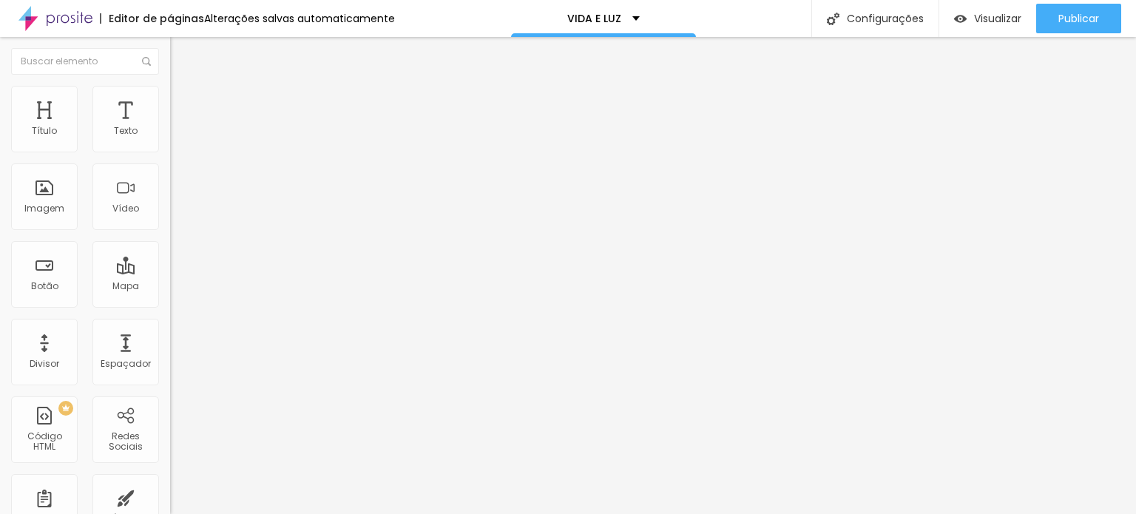
type input "4"
type input "3"
type input "1"
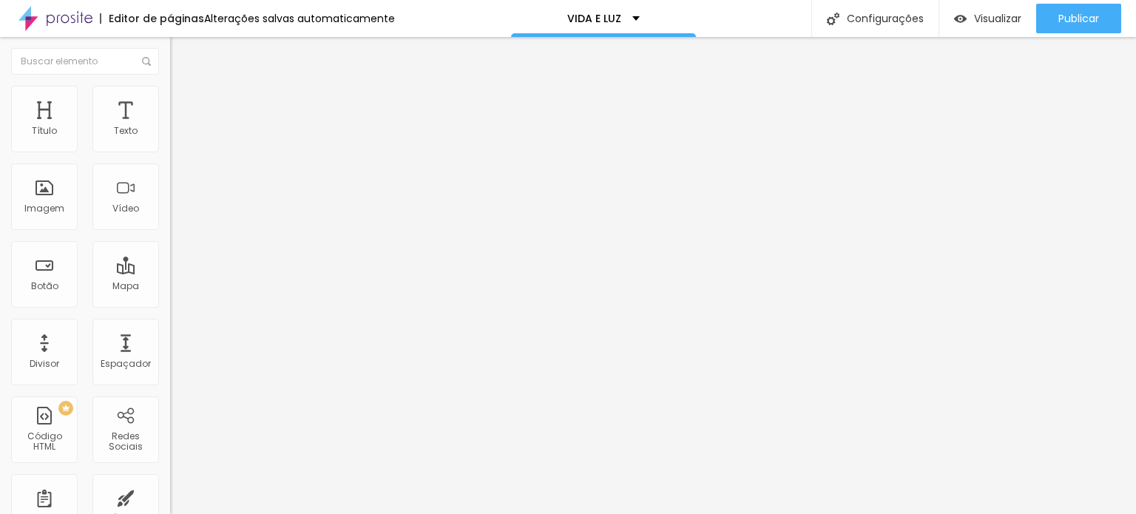
type input "0"
type input "1"
type input "2"
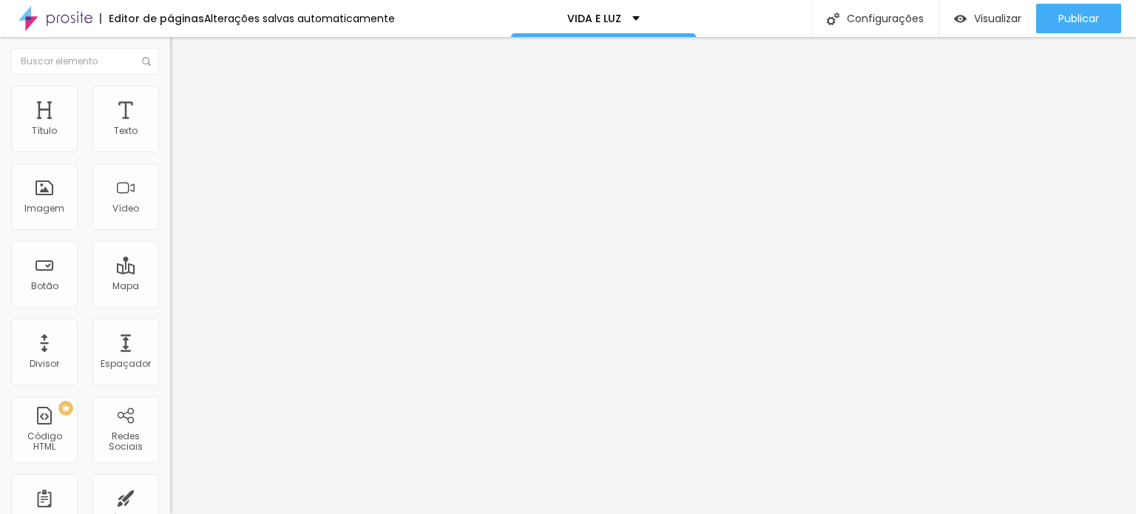
type input "2"
type input "3"
type input "4"
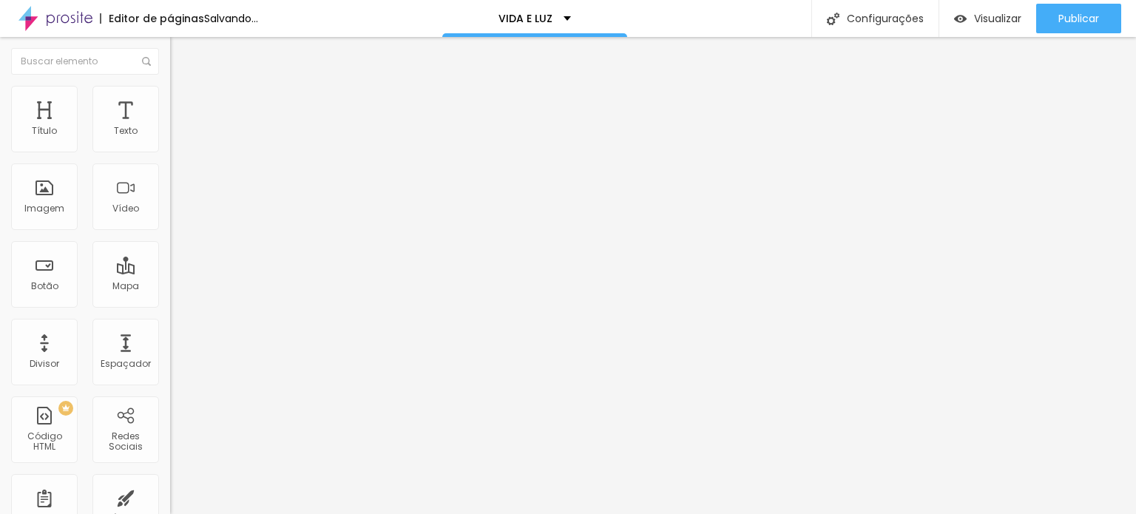
type input "3"
type input "2"
type input "1"
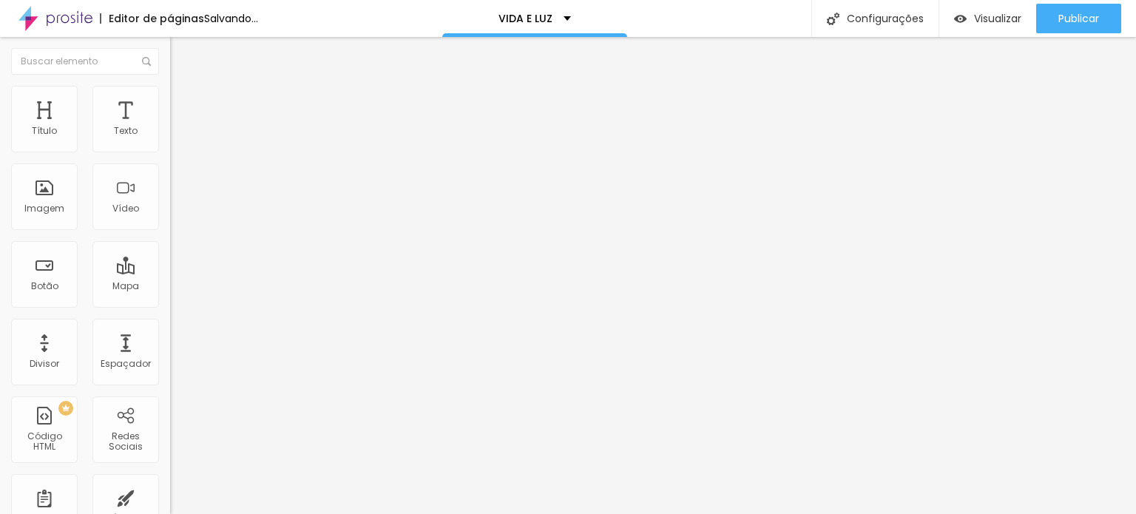
type input "1"
type input "0"
drag, startPoint x: 41, startPoint y: 172, endPoint x: 13, endPoint y: 173, distance: 28.9
click at [170, 481] on input "range" at bounding box center [217, 487] width 95 height 12
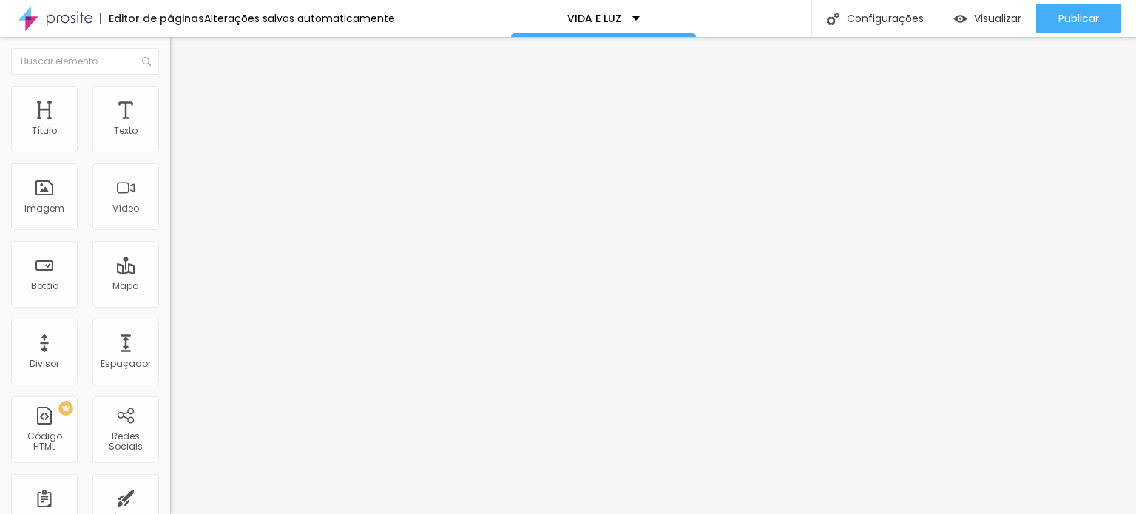
click at [170, 481] on input "range" at bounding box center [217, 487] width 95 height 12
click at [170, 495] on input "0" at bounding box center [202, 503] width 64 height 16
type input "1"
type input "10"
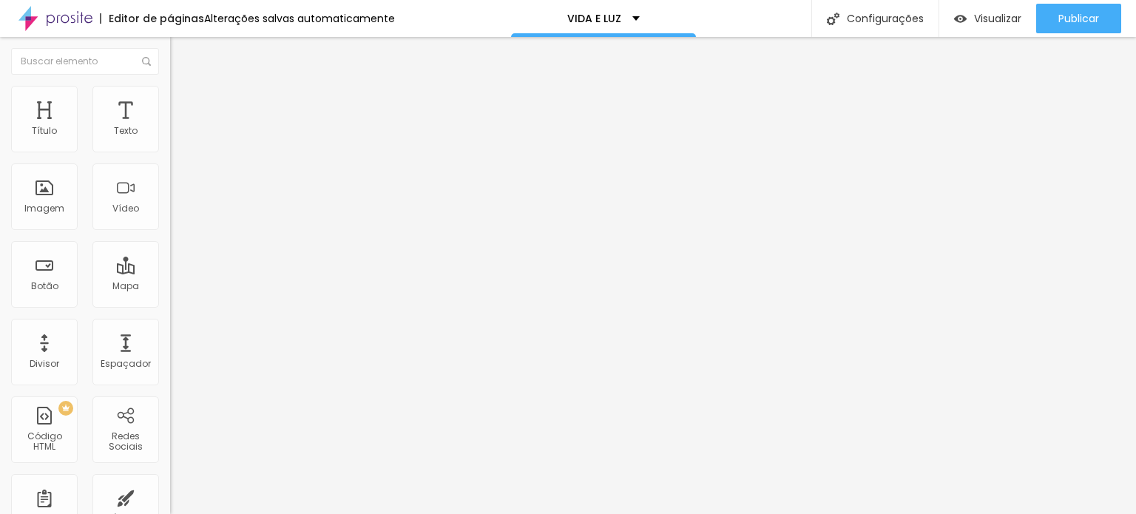
type input "10"
click at [170, 88] on li "Avançado" at bounding box center [255, 93] width 170 height 15
click at [991, 17] on span "Visualizar" at bounding box center [997, 19] width 47 height 12
click at [1000, 13] on span "Visualizar" at bounding box center [997, 19] width 47 height 12
click at [994, 17] on span "Visualizar" at bounding box center [997, 19] width 47 height 12
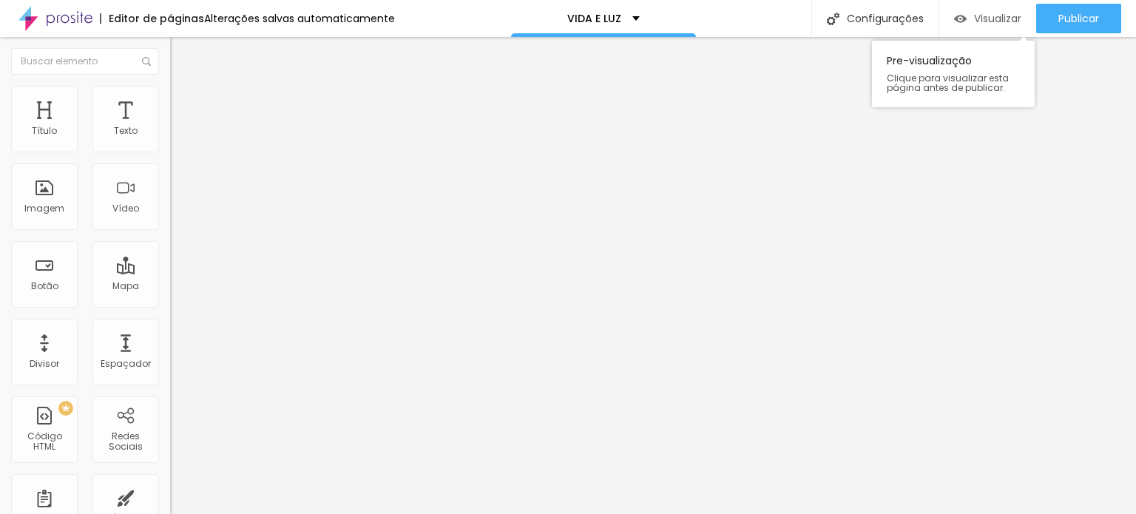
click at [969, 21] on div "Visualizar" at bounding box center [987, 19] width 67 height 13
click at [183, 101] on span "Avançado" at bounding box center [207, 95] width 49 height 13
click at [170, 285] on input "10" at bounding box center [202, 293] width 64 height 16
type input "5"
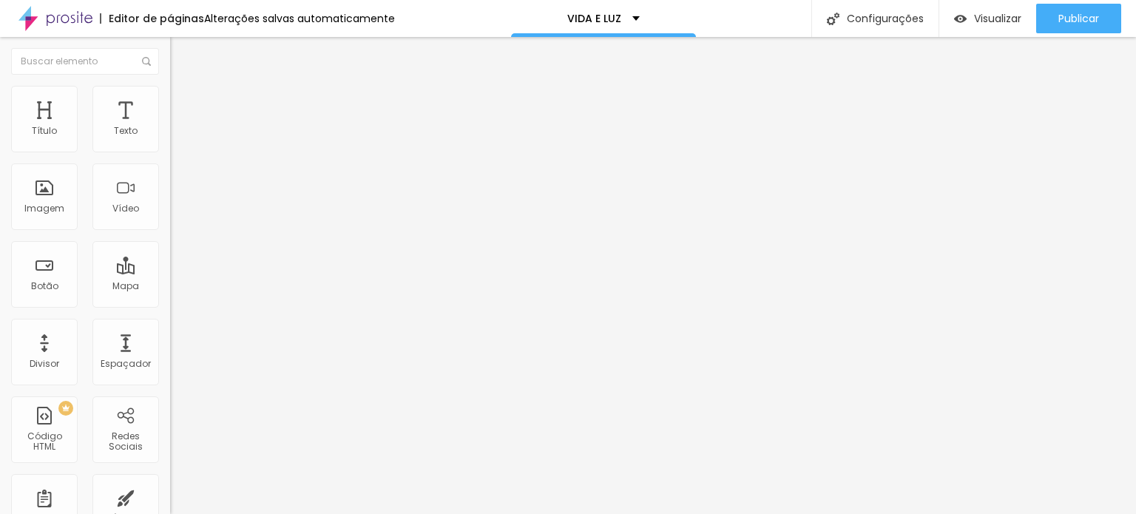
type input "2"
type input "20"
click at [170, 142] on button "button" at bounding box center [180, 134] width 21 height 16
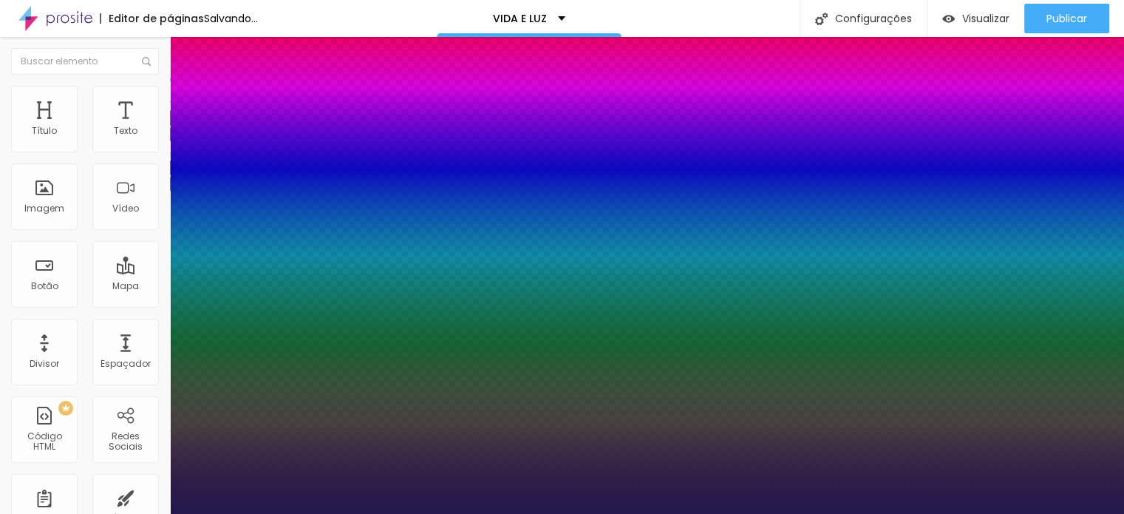
type input "1"
click at [153, 513] on div at bounding box center [562, 514] width 1124 height 0
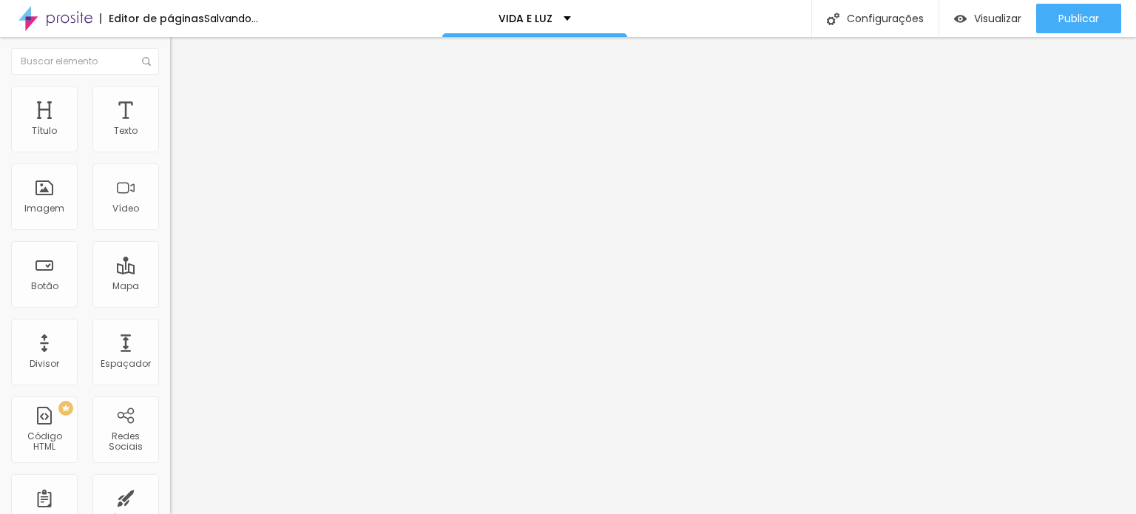
click at [176, 183] on icon "button" at bounding box center [180, 182] width 9 height 9
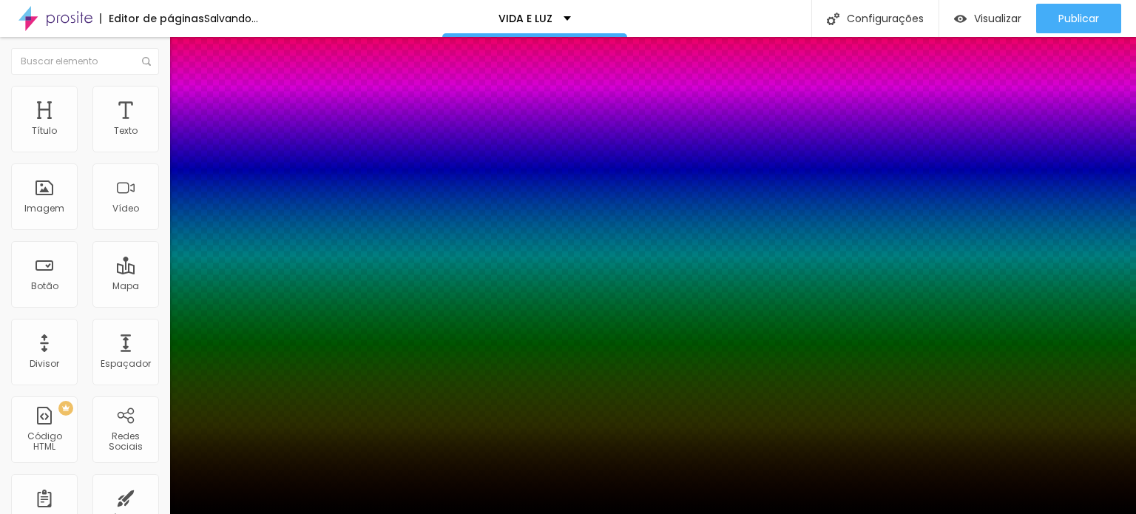
click at [121, 513] on div at bounding box center [568, 514] width 1136 height 0
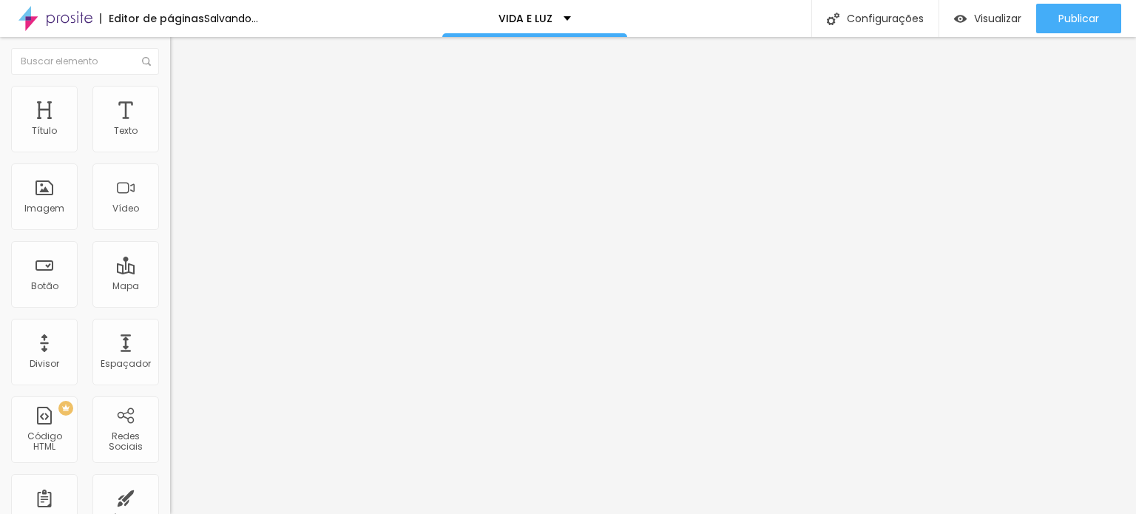
click at [170, 86] on li "Avançado" at bounding box center [255, 93] width 170 height 15
click at [170, 285] on input "10" at bounding box center [202, 293] width 64 height 16
type input "2"
type input "20"
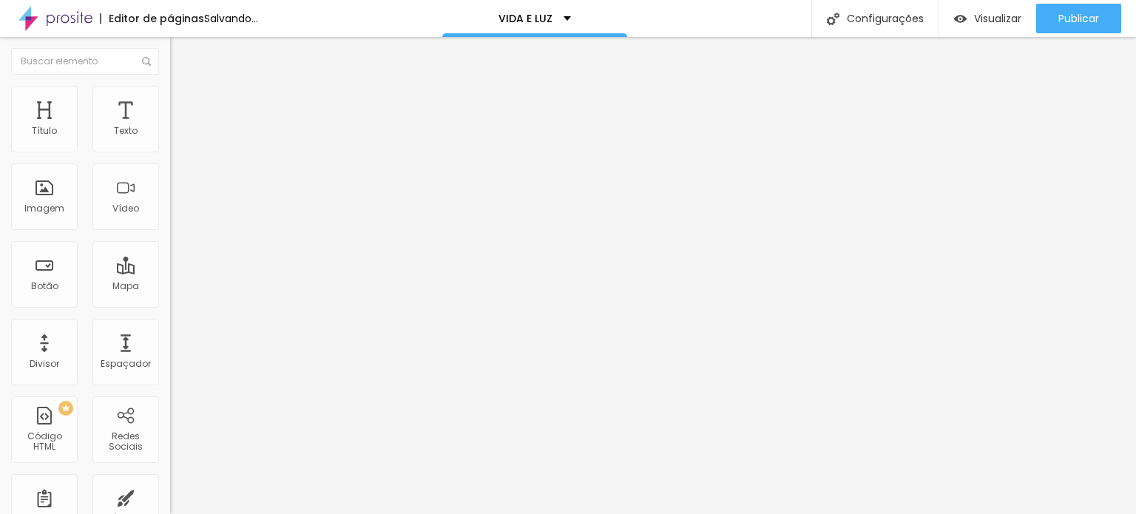
type input "20"
click at [183, 100] on span "Avançado" at bounding box center [207, 95] width 49 height 13
click at [170, 285] on input "20" at bounding box center [202, 293] width 64 height 16
type input "2"
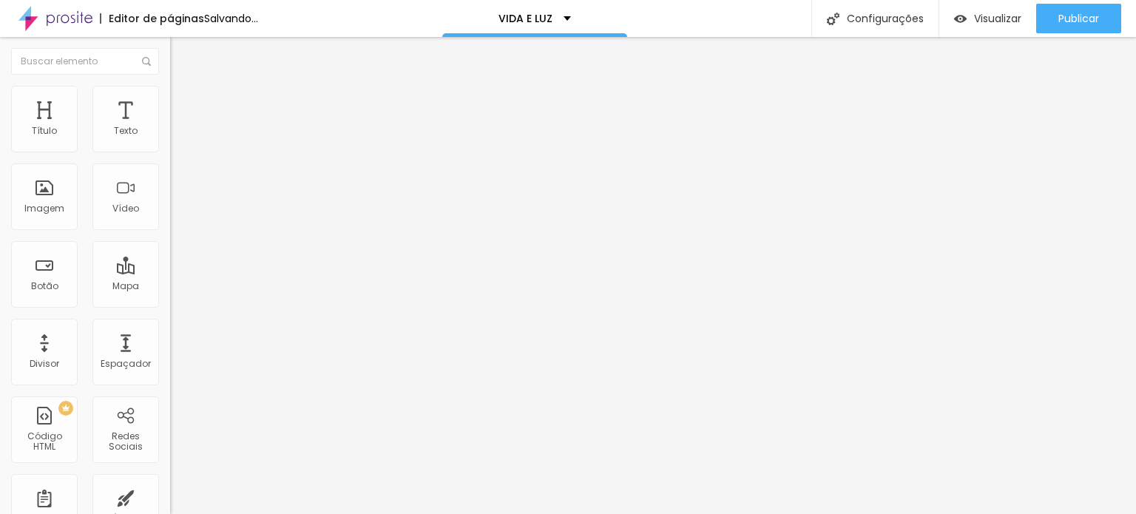
type input "25"
click at [170, 95] on li "Avançado" at bounding box center [255, 93] width 170 height 15
click at [170, 285] on input "25" at bounding box center [202, 293] width 64 height 16
type input "3"
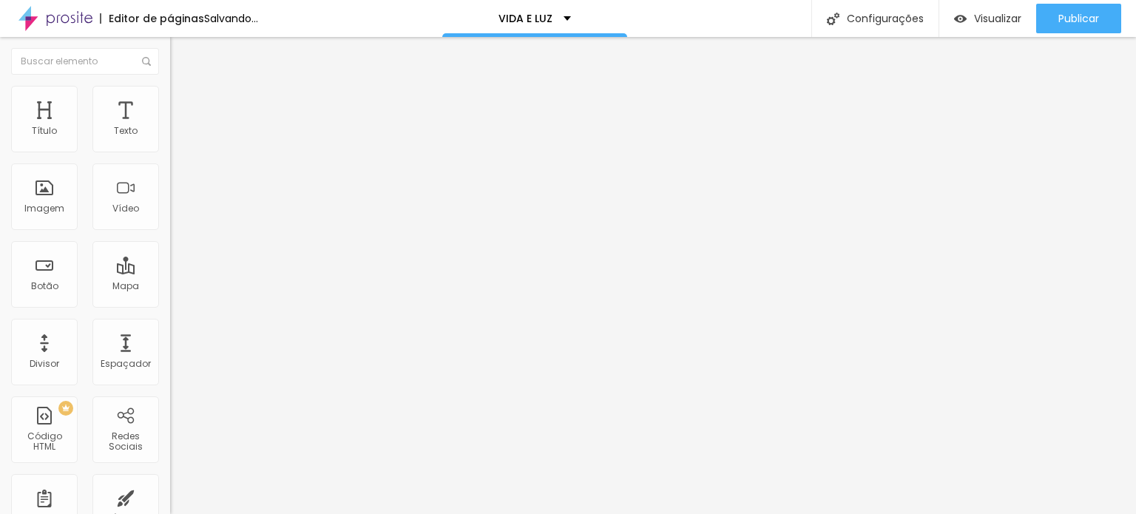
type input "3"
type input "30"
click at [183, 102] on span "Avançado" at bounding box center [207, 95] width 49 height 13
drag, startPoint x: 135, startPoint y: 146, endPoint x: 157, endPoint y: 157, distance: 24.8
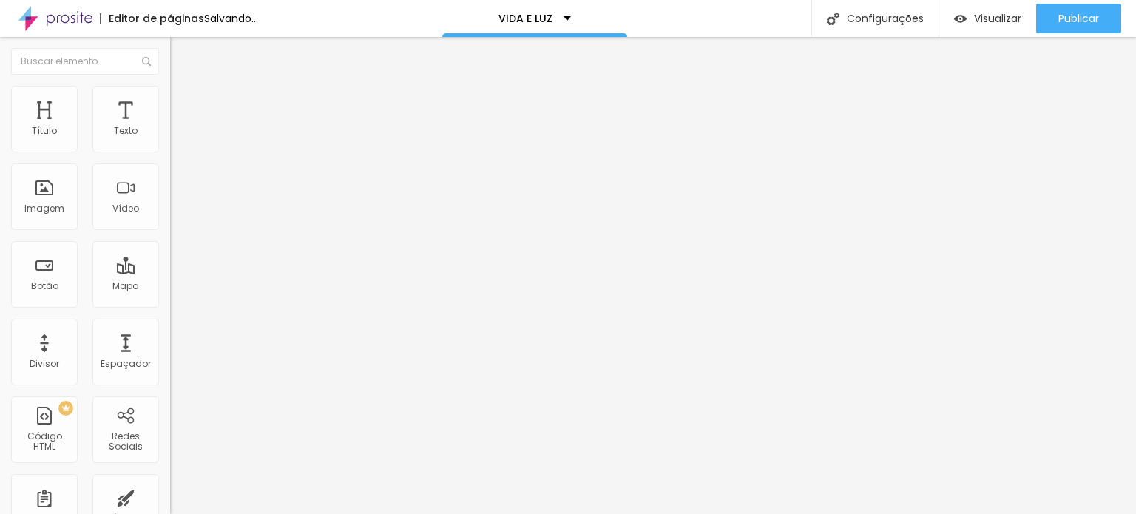
click at [170, 285] on input "20" at bounding box center [202, 293] width 64 height 16
type input "3"
type input "30"
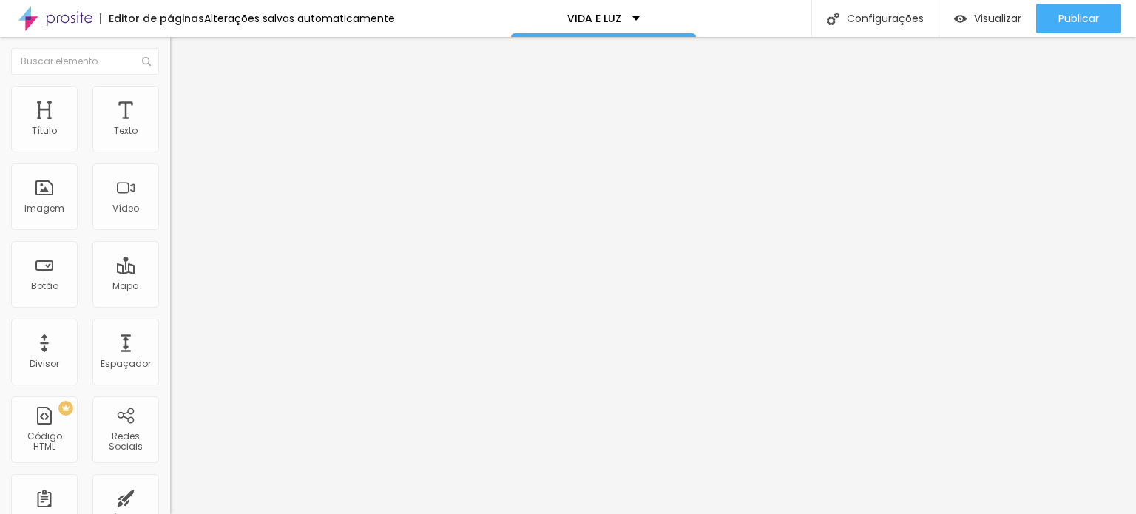
click at [176, 138] on icon "button" at bounding box center [180, 133] width 9 height 9
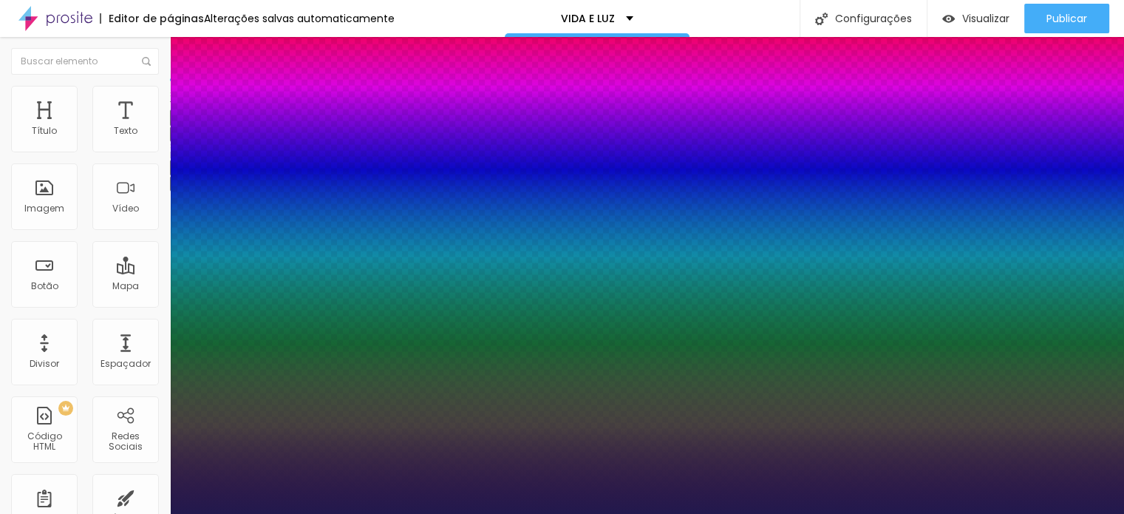
type input "1"
click at [608, 513] on div at bounding box center [562, 514] width 1124 height 0
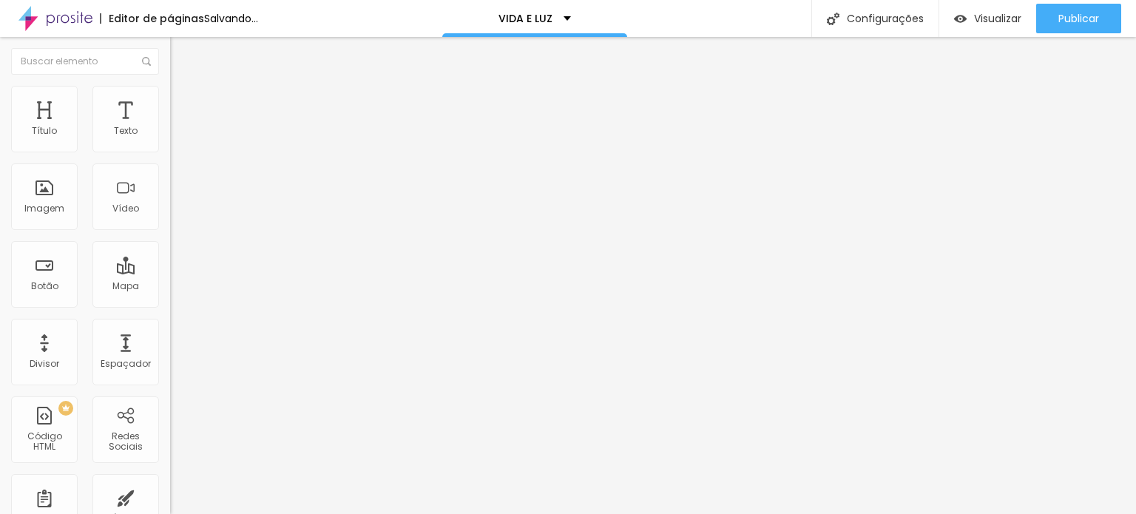
click at [177, 213] on icon "button" at bounding box center [180, 210] width 6 height 6
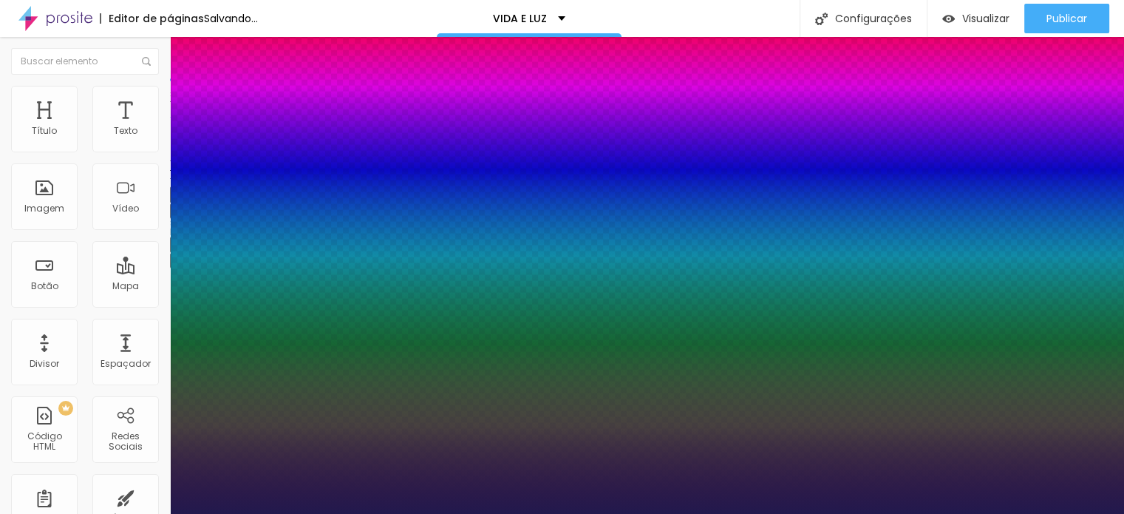
click at [647, 513] on div at bounding box center [562, 514] width 1124 height 0
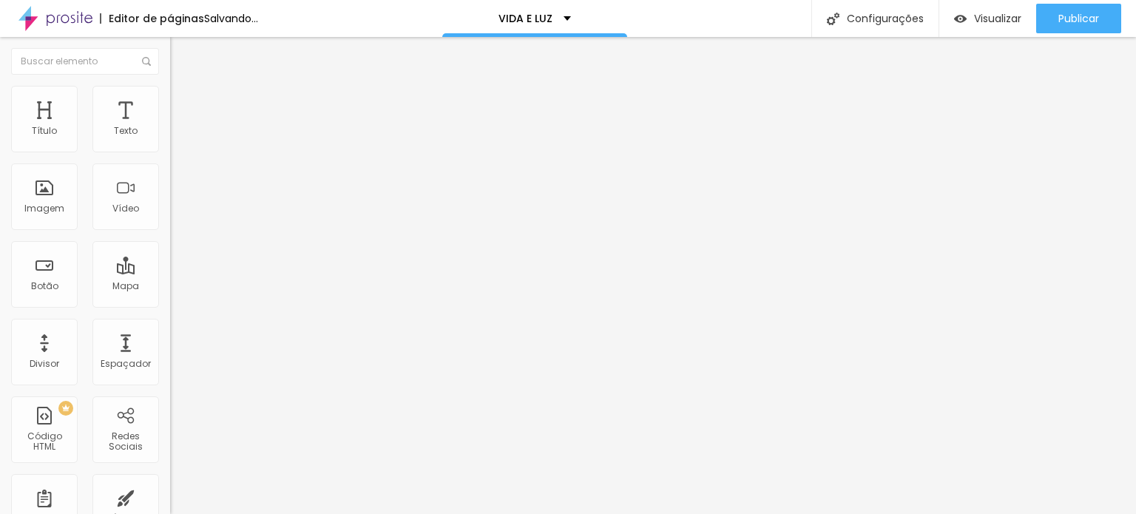
click at [183, 102] on span "Avançado" at bounding box center [207, 95] width 49 height 13
click at [183, 100] on span "Avançado" at bounding box center [207, 95] width 49 height 13
click at [170, 84] on img at bounding box center [176, 77] width 13 height 13
click at [176, 138] on icon "button" at bounding box center [180, 133] width 9 height 9
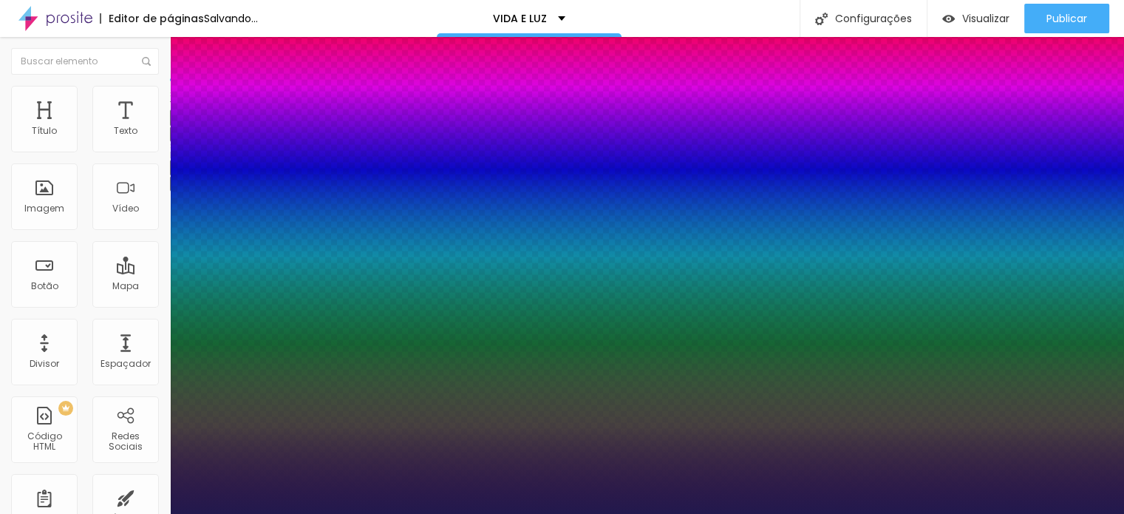
click at [594, 513] on div at bounding box center [562, 514] width 1124 height 0
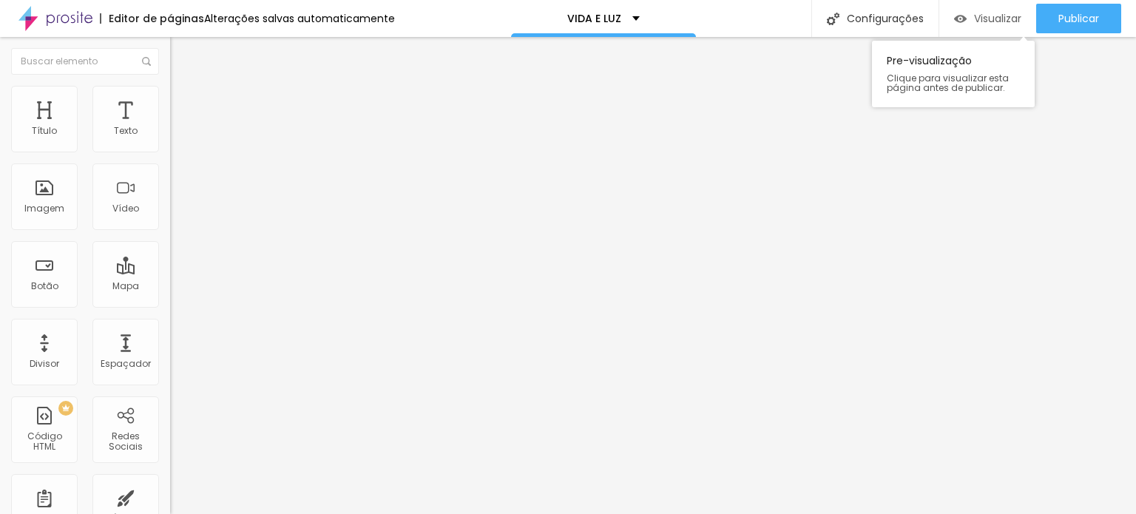
click at [982, 17] on span "Visualizar" at bounding box center [997, 19] width 47 height 12
click at [51, 274] on div "Botão" at bounding box center [44, 274] width 67 height 67
click at [170, 101] on li "Avançado" at bounding box center [255, 108] width 170 height 15
click at [170, 300] on input "10" at bounding box center [202, 308] width 64 height 16
click at [170, 509] on input "10" at bounding box center [202, 517] width 64 height 16
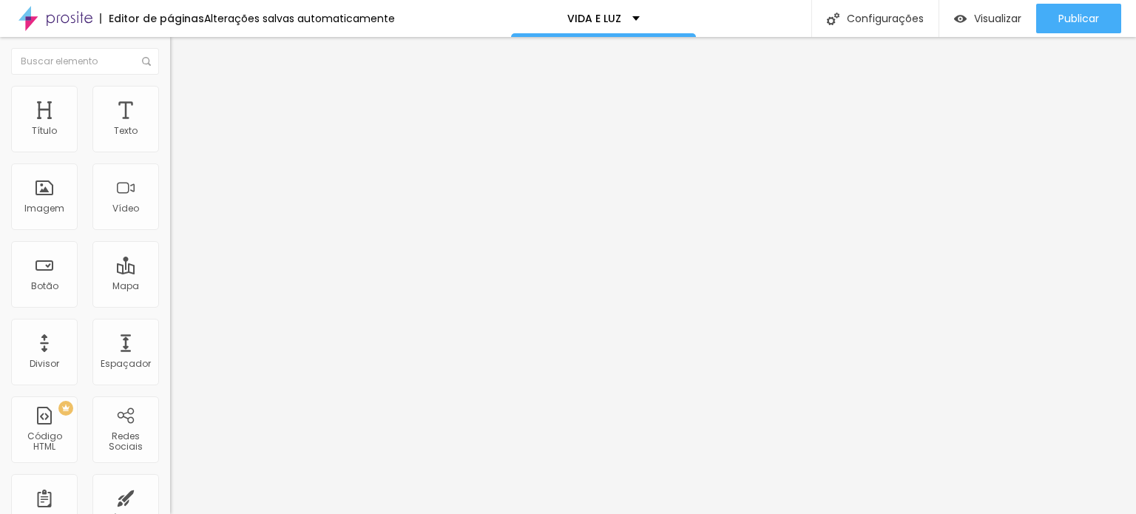
click at [170, 86] on li "Conteúdo" at bounding box center [255, 78] width 170 height 15
click at [170, 139] on input "Click me" at bounding box center [258, 131] width 177 height 15
click at [170, 90] on li "Estilo" at bounding box center [255, 93] width 170 height 15
